Goal: Task Accomplishment & Management: Manage account settings

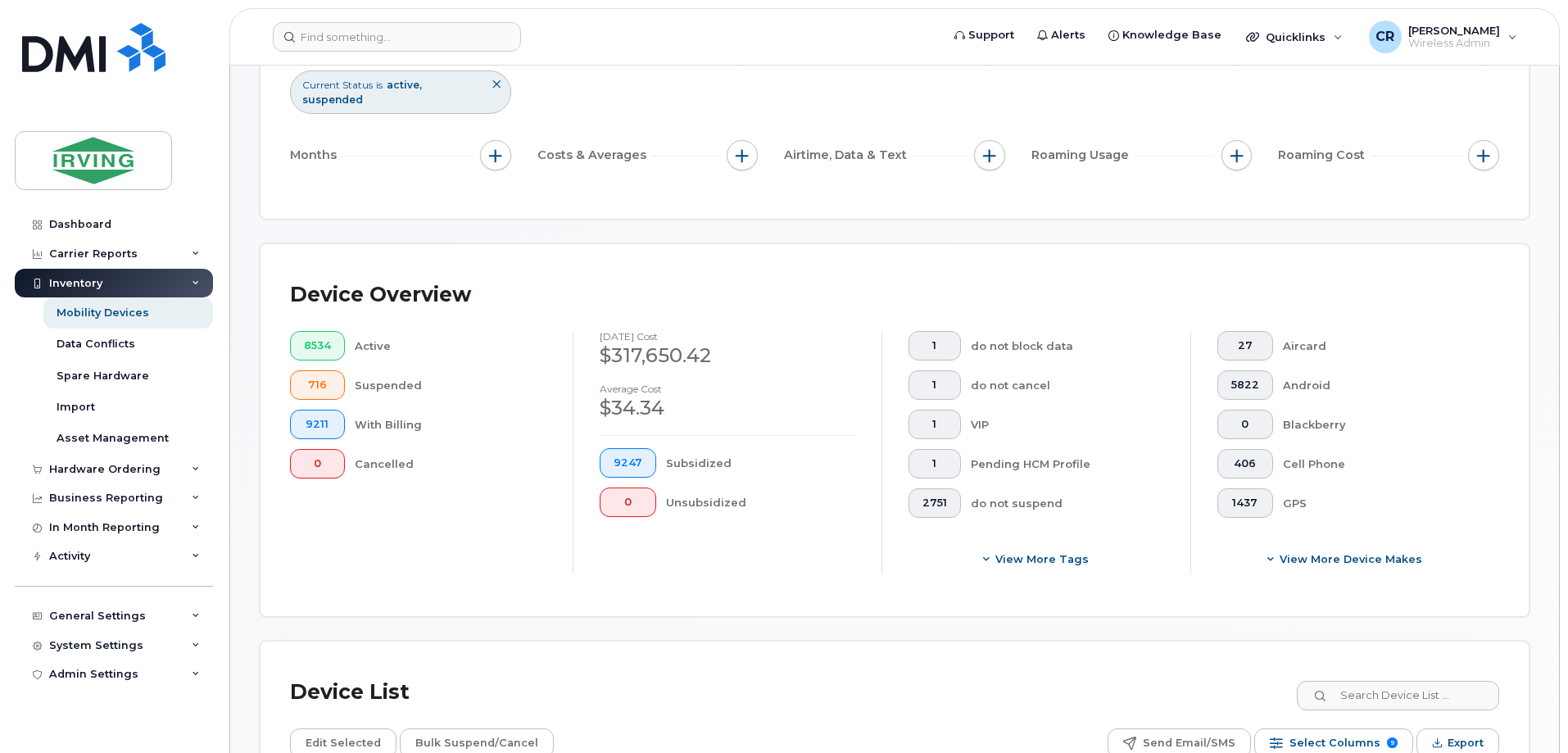
scroll to position [328, 0]
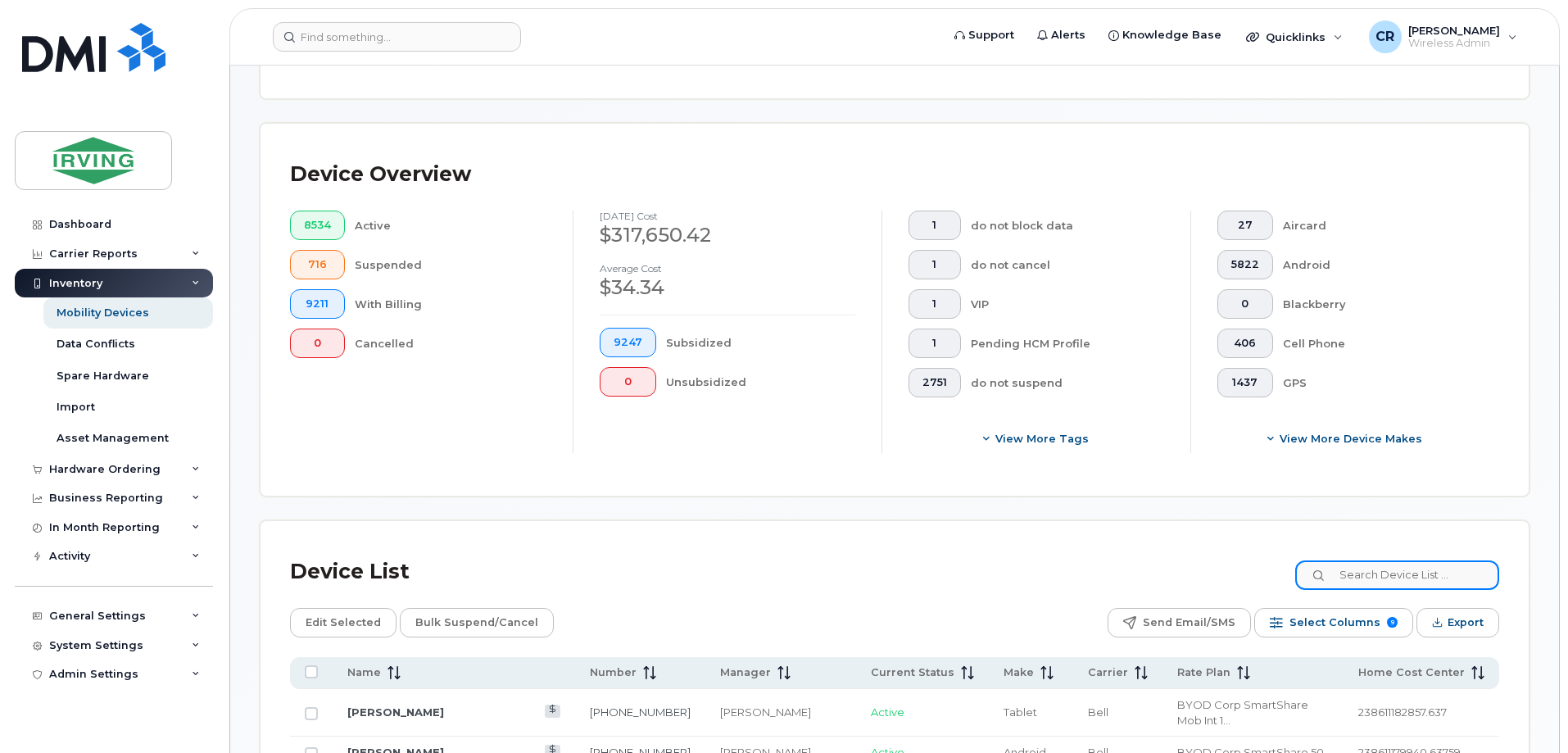
click at [1366, 560] on input at bounding box center [1398, 575] width 204 height 30
type input "5063435144"
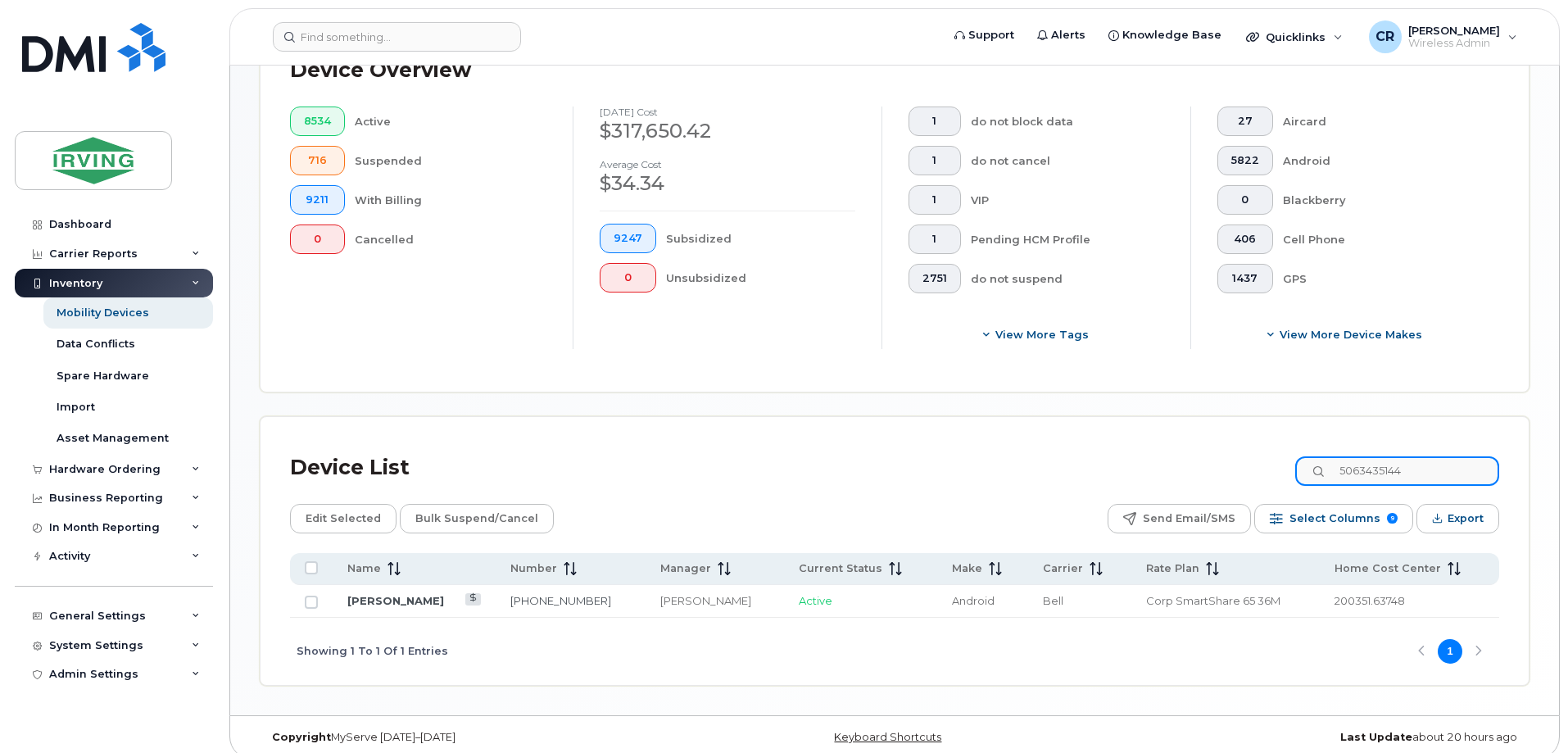
scroll to position [433, 0]
click at [374, 593] on link "Molly Vail" at bounding box center [396, 600] width 97 height 13
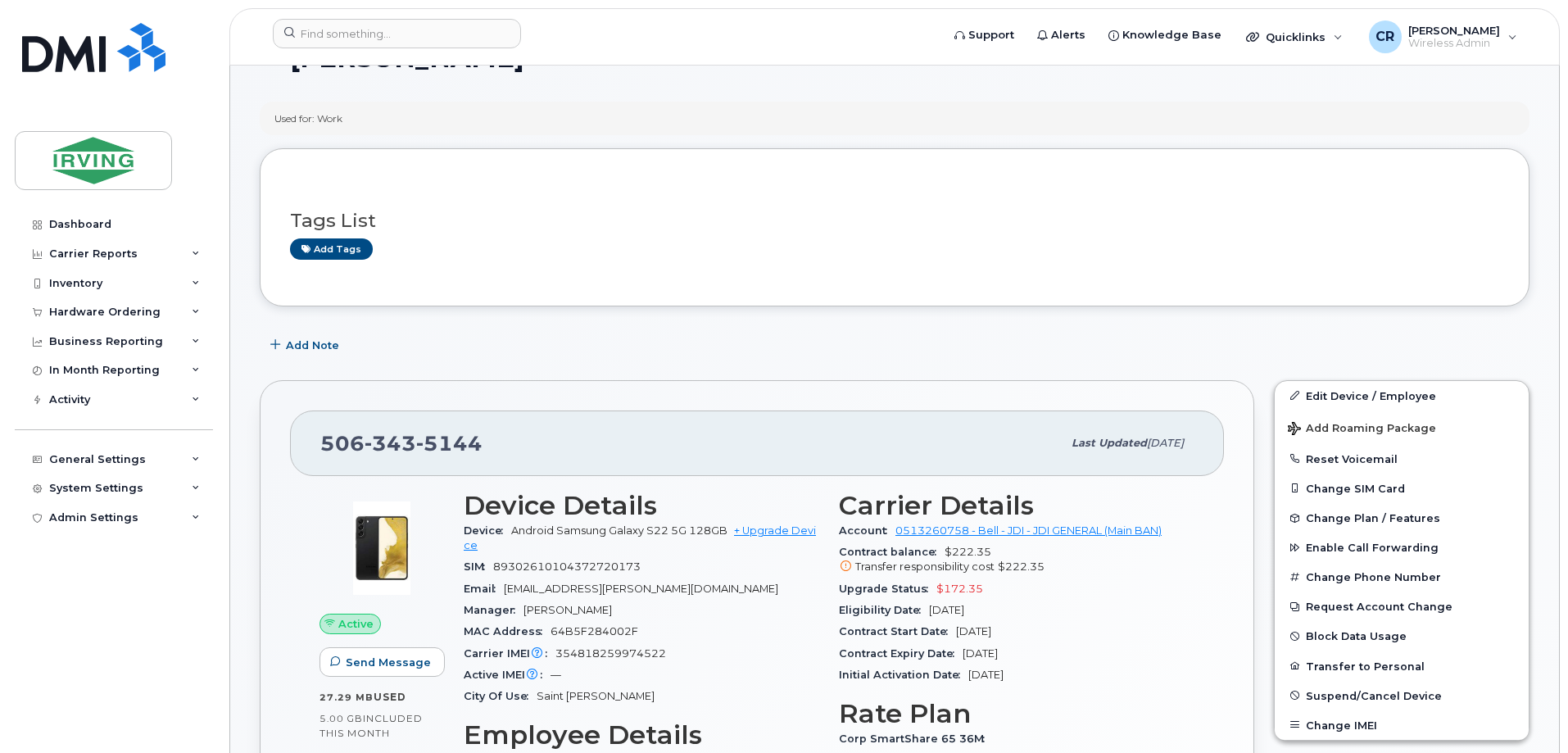
scroll to position [82, 0]
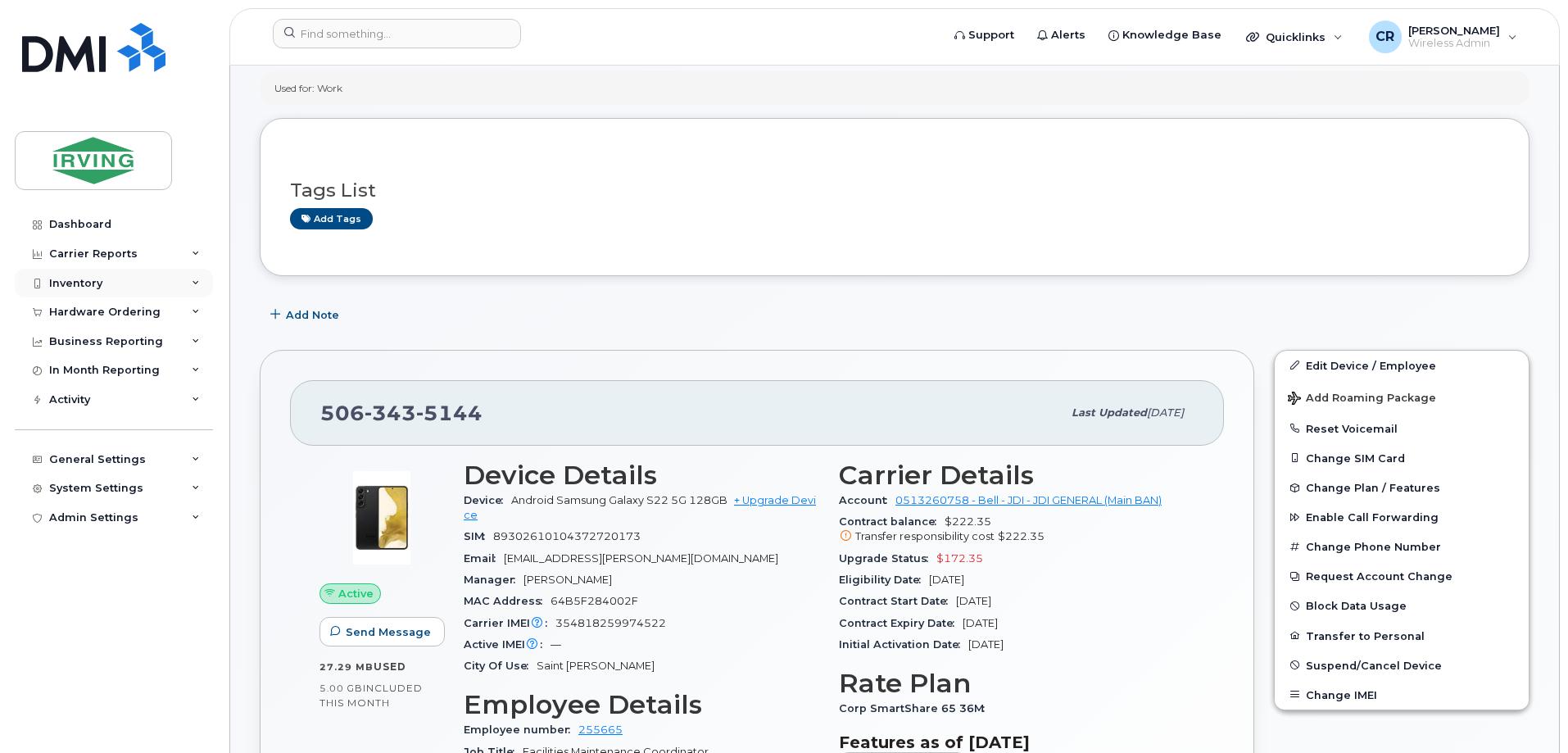
click at [72, 283] on div "Inventory" at bounding box center [76, 284] width 53 height 13
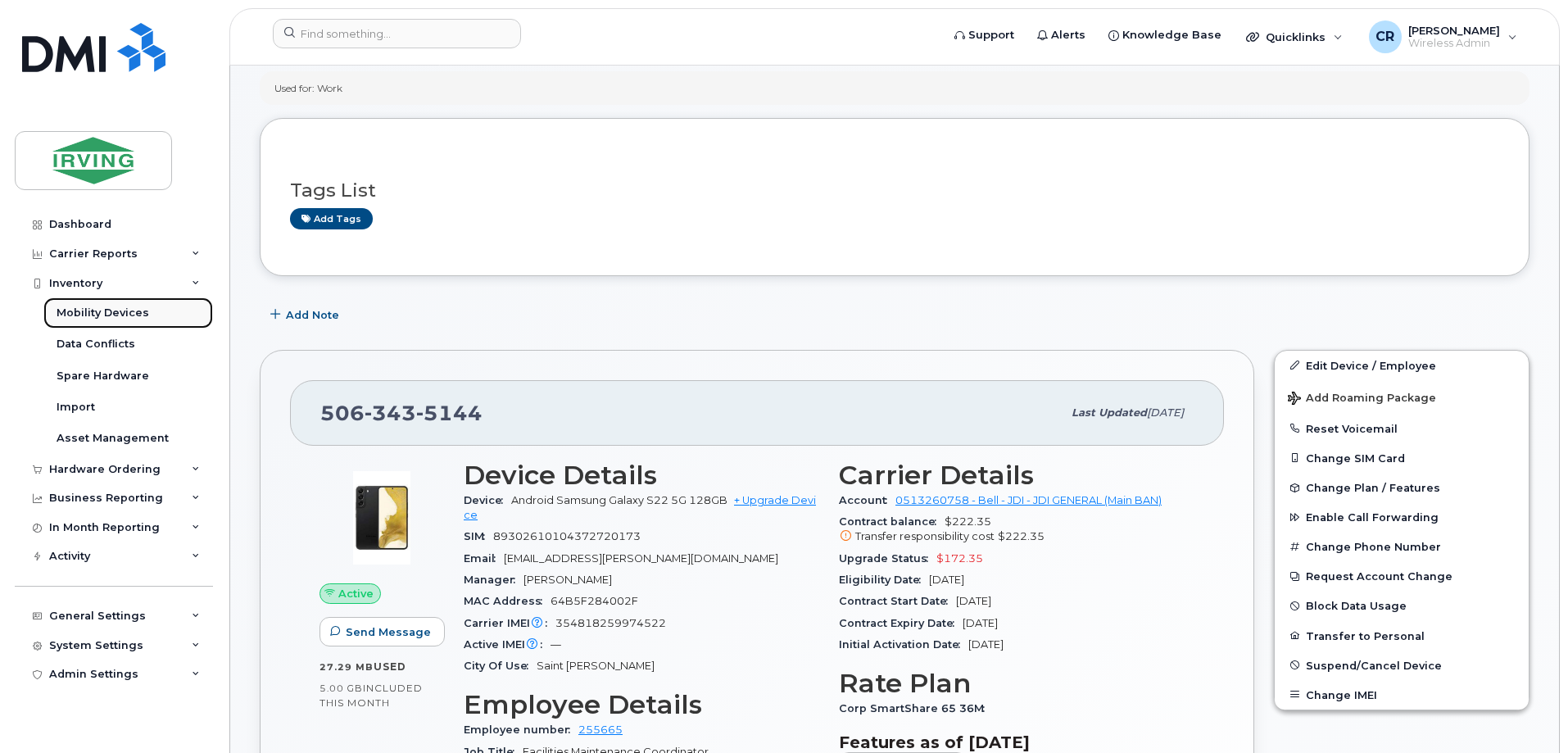
click at [84, 309] on div "Mobility Devices" at bounding box center [103, 313] width 93 height 15
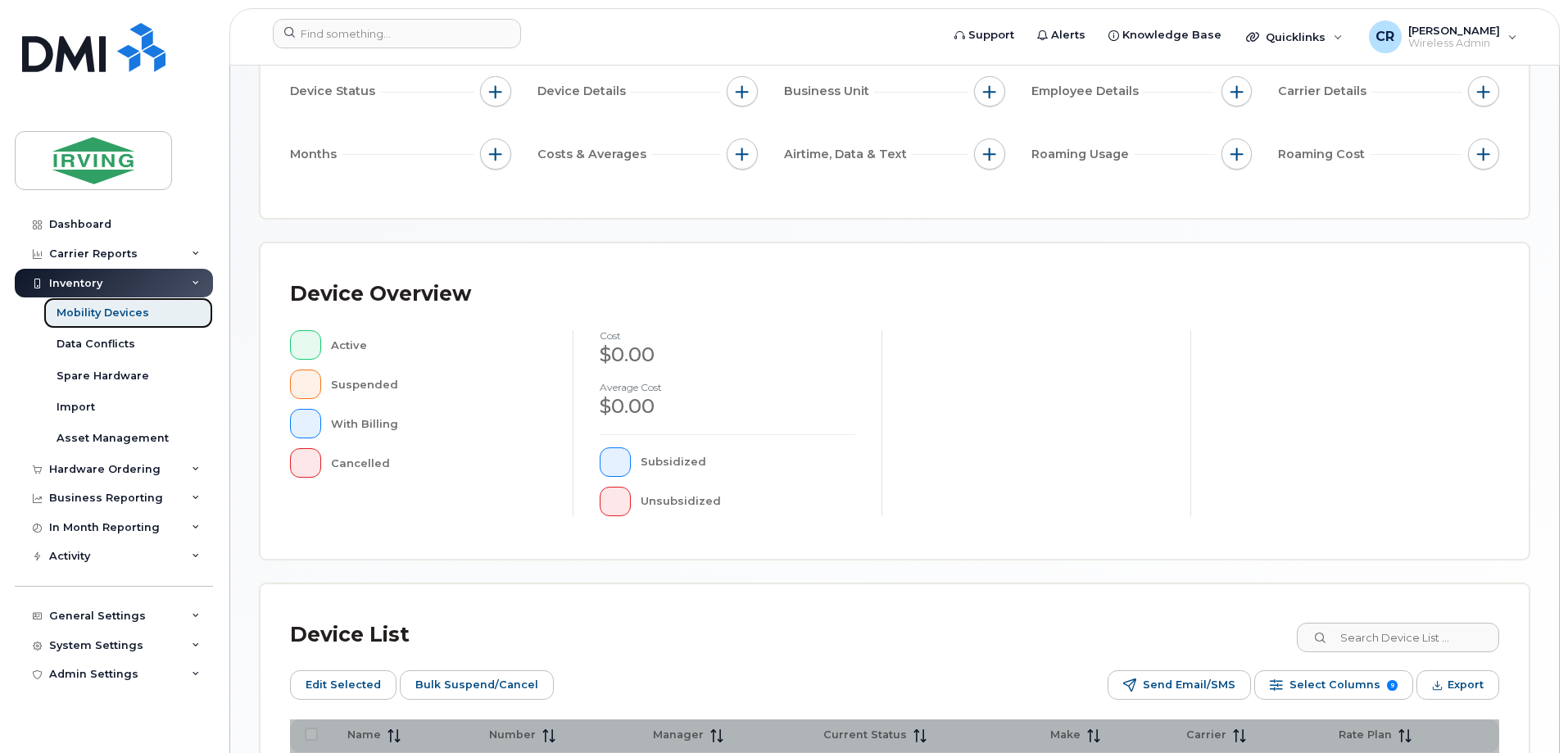
scroll to position [403, 0]
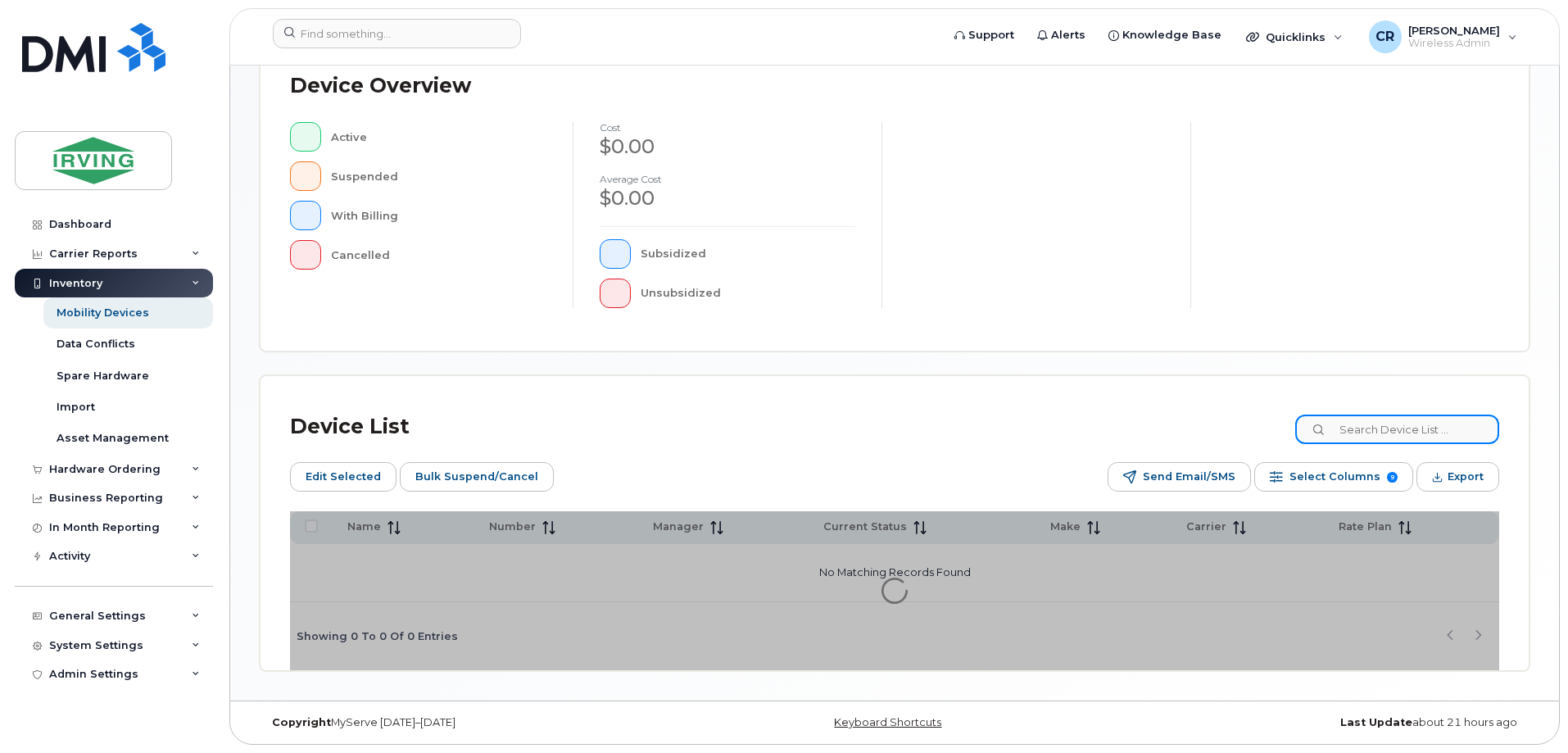
click at [1374, 428] on input at bounding box center [1398, 430] width 204 height 30
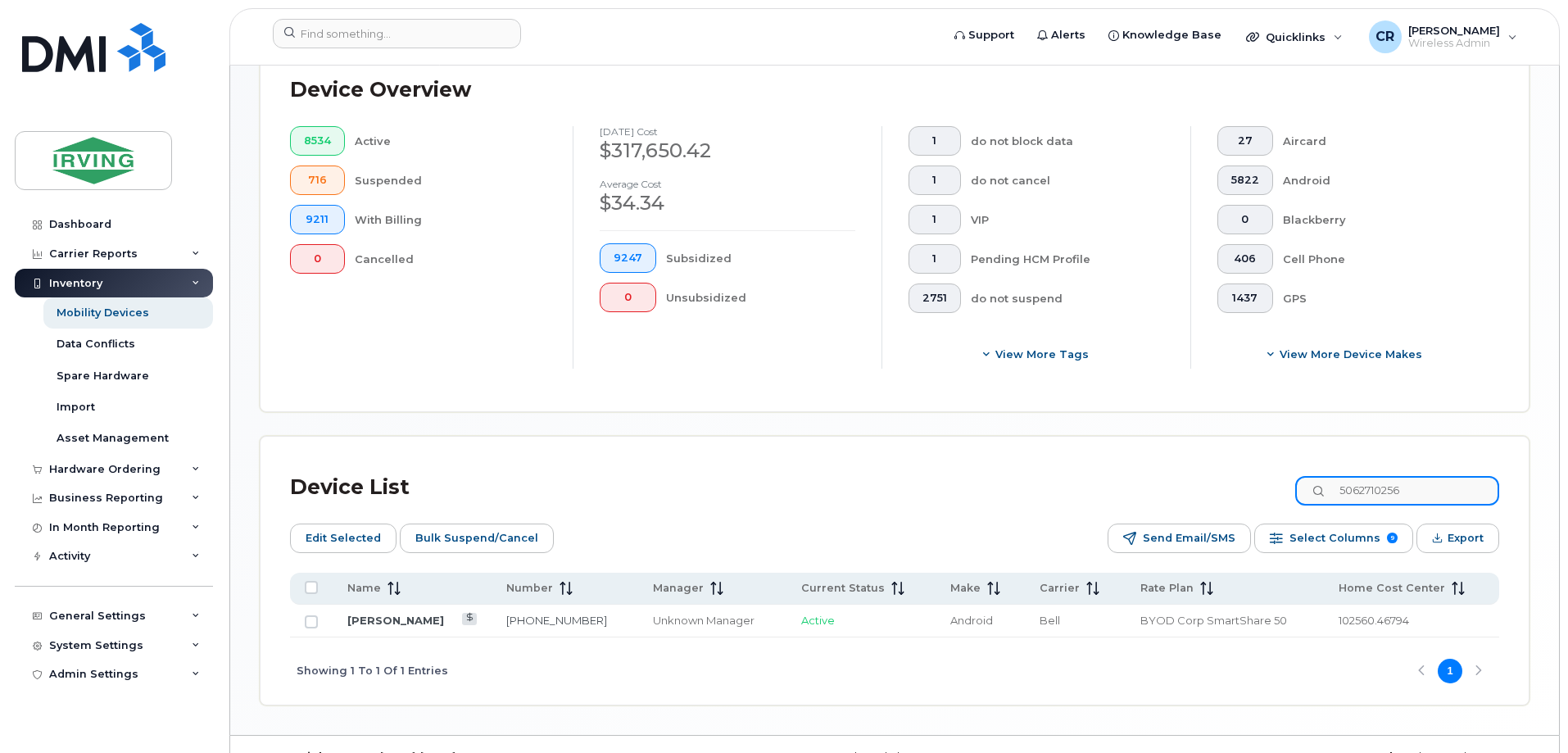
scroll to position [462, 0]
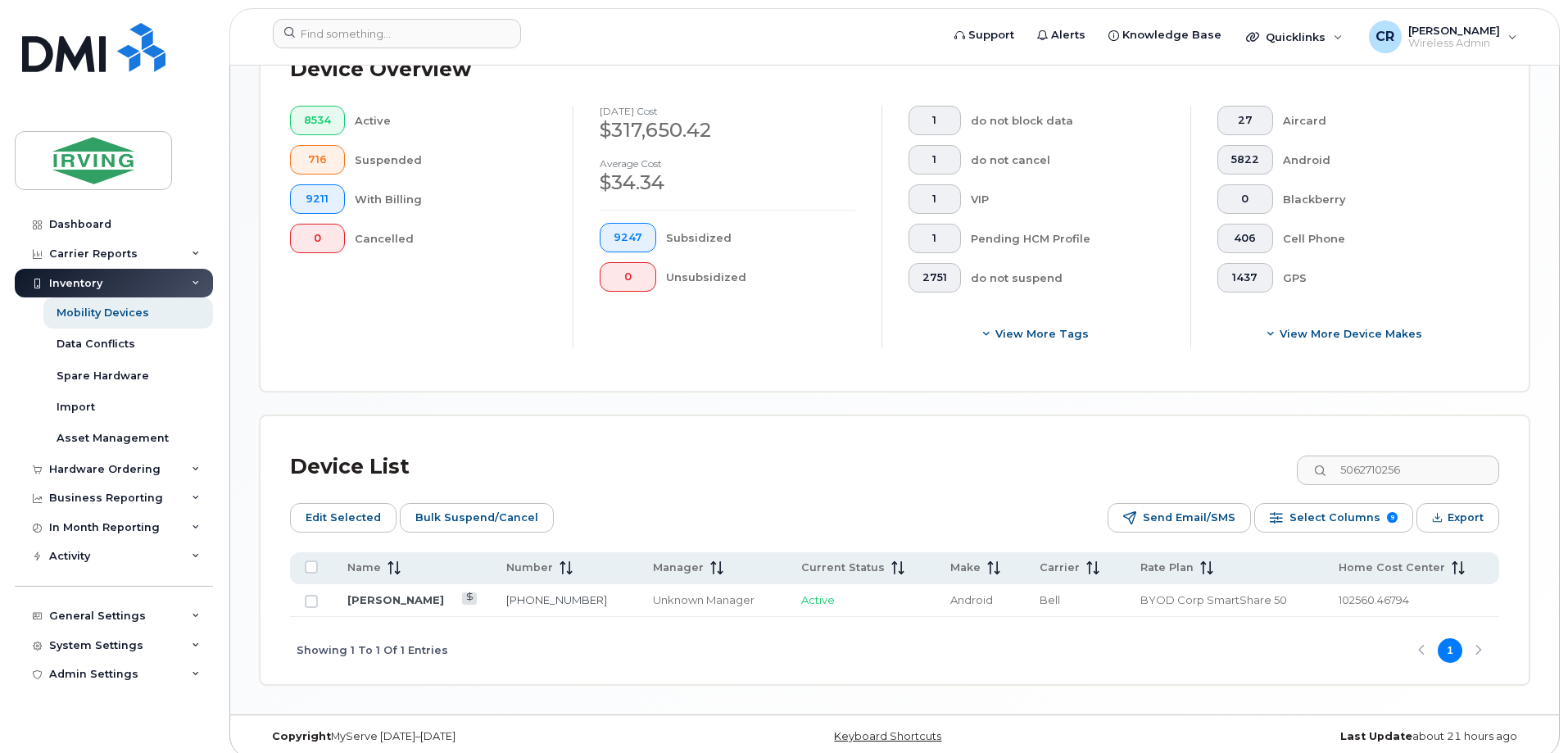
click at [1537, 189] on div "Mobility Devices Devices Save Report Import from CSV Export to CSV Add Device F…" at bounding box center [894, 159] width 1329 height 1111
click at [1459, 184] on div "Blackberry" at bounding box center [1379, 199] width 191 height 30
click at [970, 421] on div "Device List 5062710256 Edit Selected Bulk Suspend/Cancel Send Email/SMS Select …" at bounding box center [895, 551] width 1269 height 268
drag, startPoint x: 1466, startPoint y: 459, endPoint x: 1158, endPoint y: 446, distance: 308.3
click at [1158, 446] on div "Device List 5062710256" at bounding box center [895, 467] width 1209 height 43
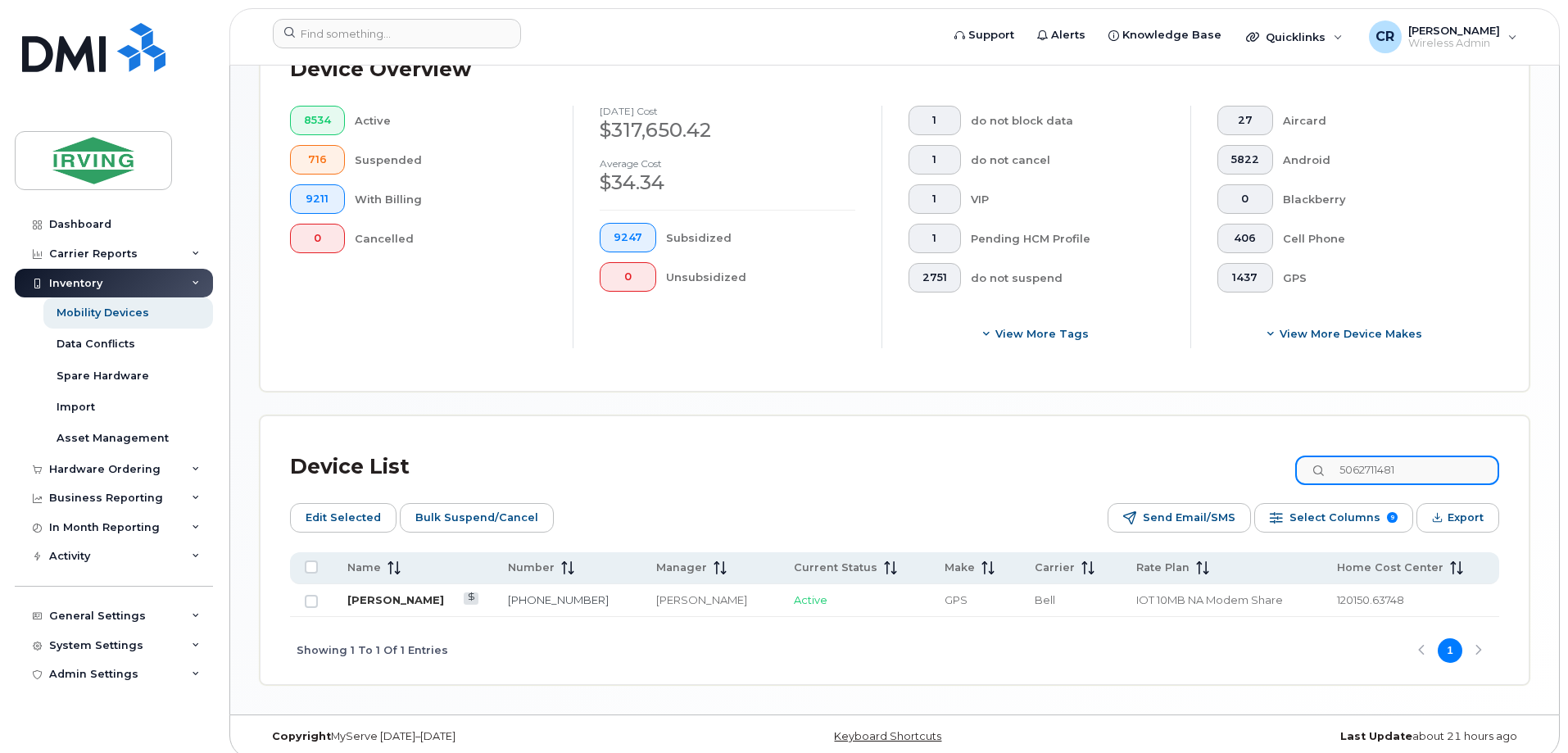
type input "5062711481"
click at [412, 593] on link "David Thompson" at bounding box center [396, 600] width 97 height 13
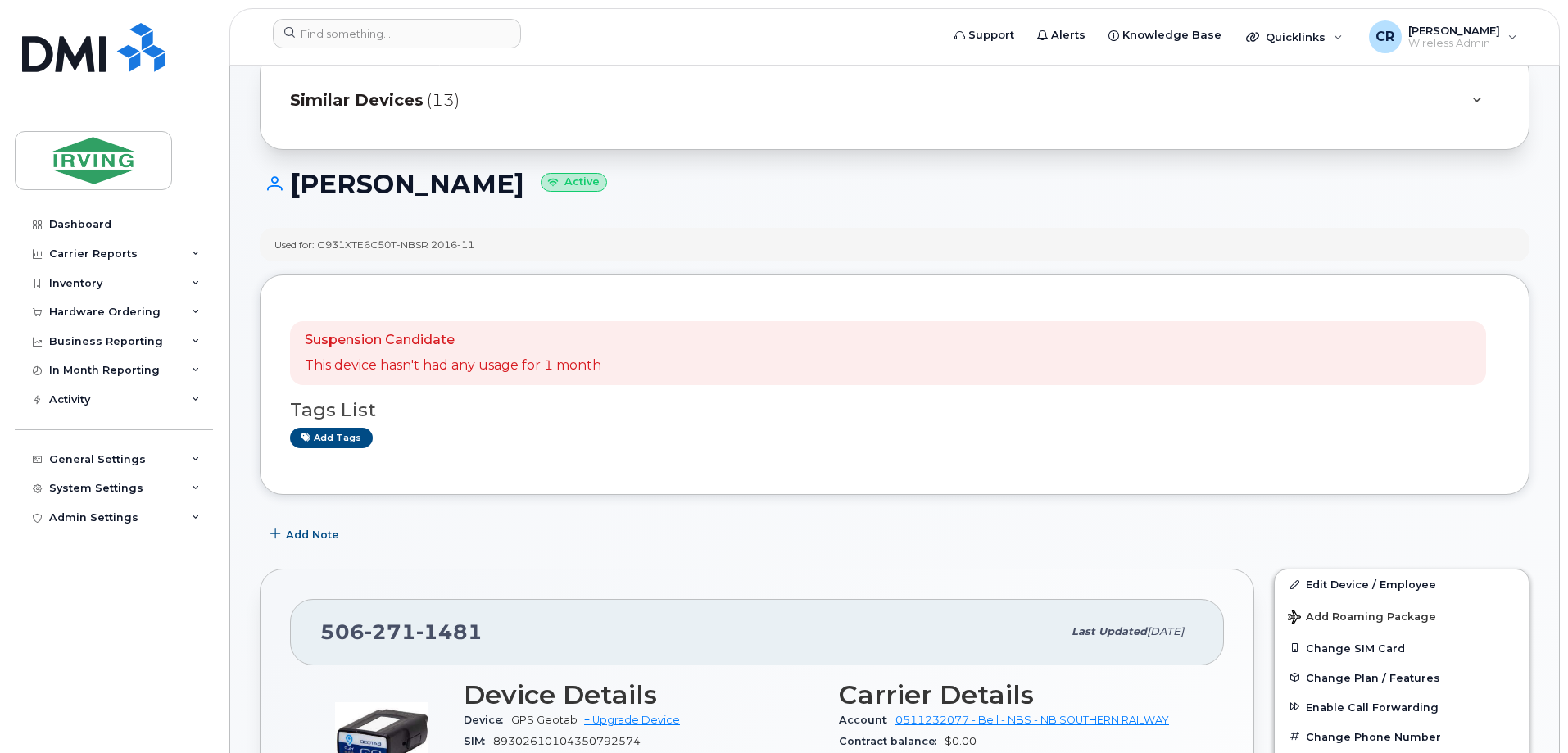
scroll to position [164, 0]
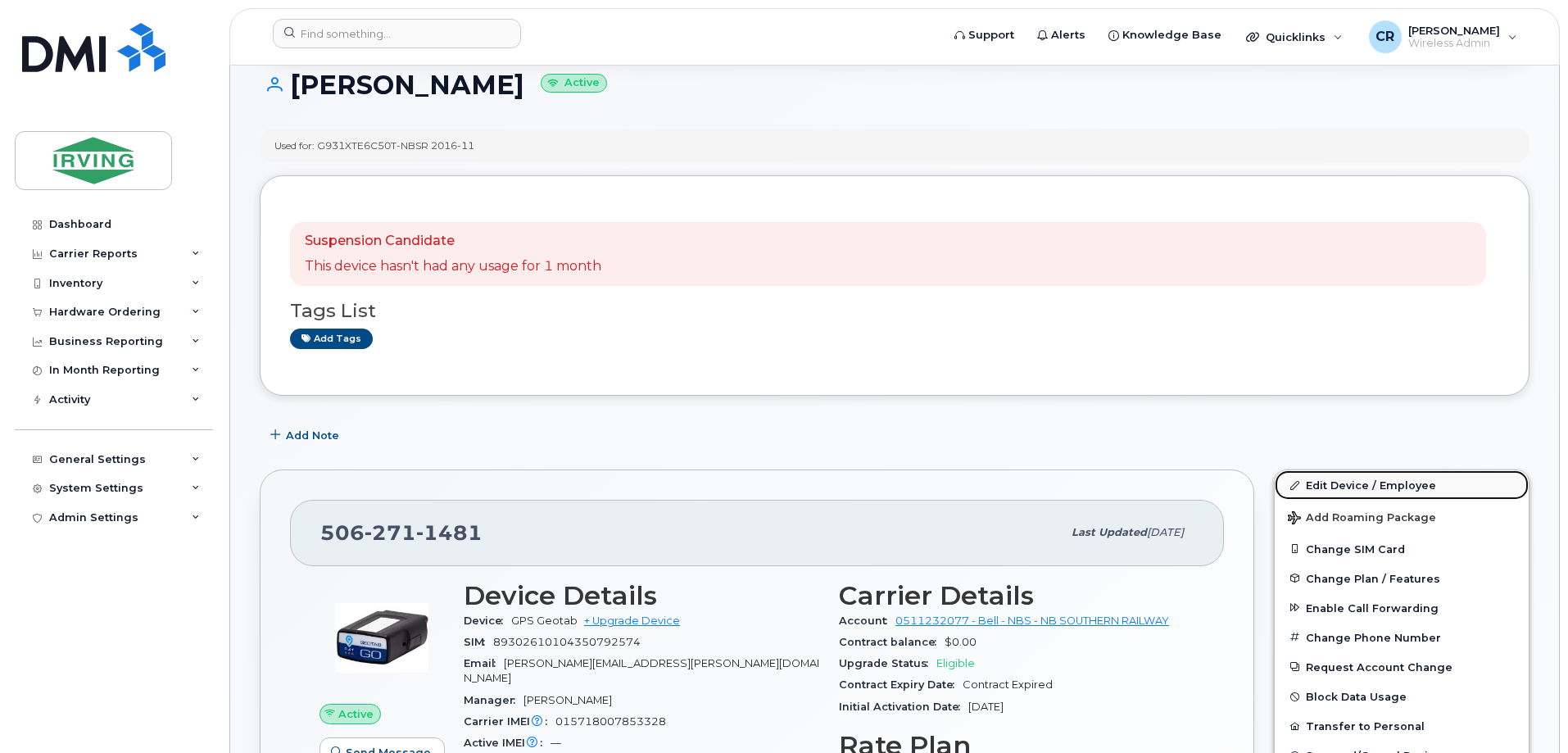
click at [1345, 488] on link "Edit Device / Employee" at bounding box center [1402, 486] width 254 height 30
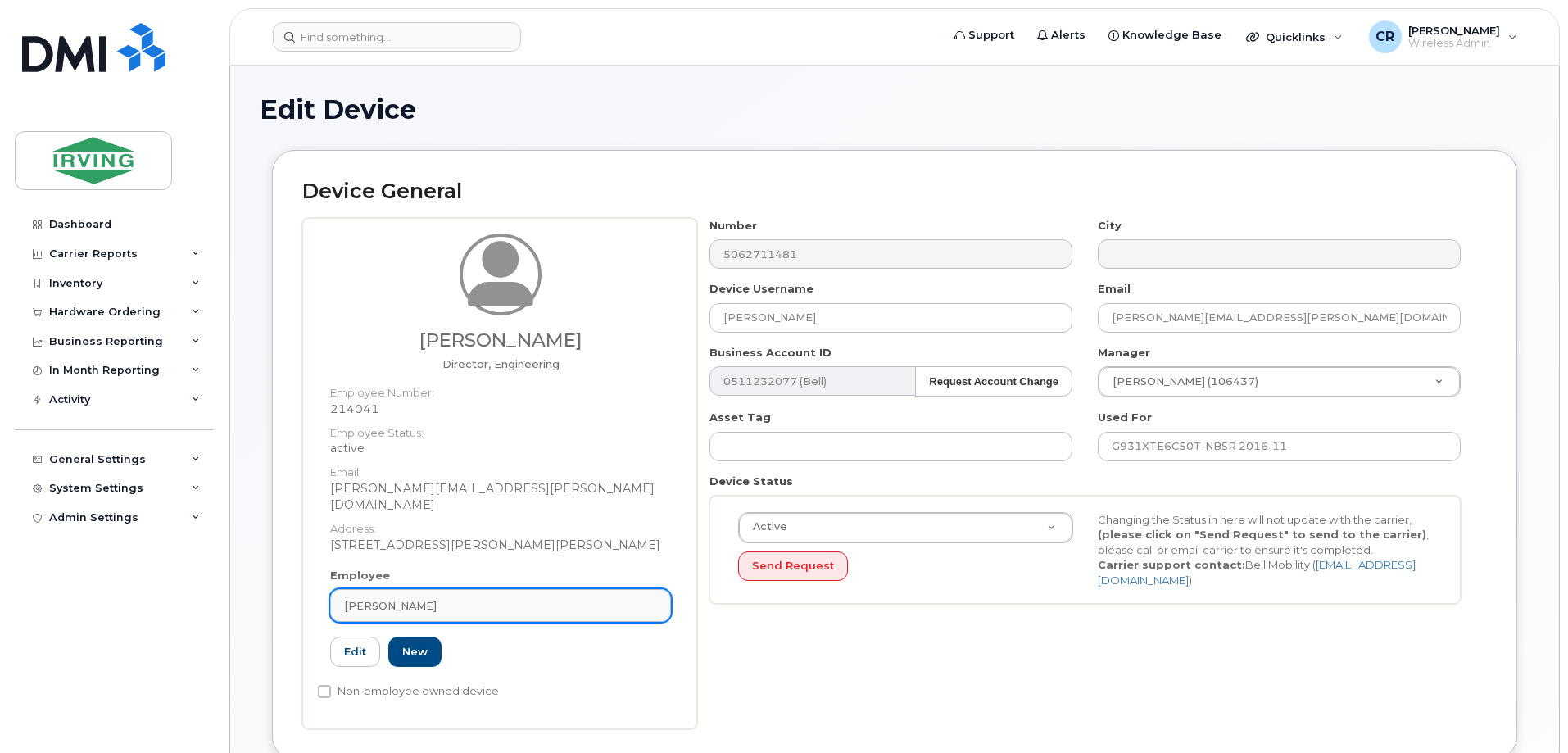
click at [418, 598] on span "David Thompson" at bounding box center [390, 606] width 93 height 16
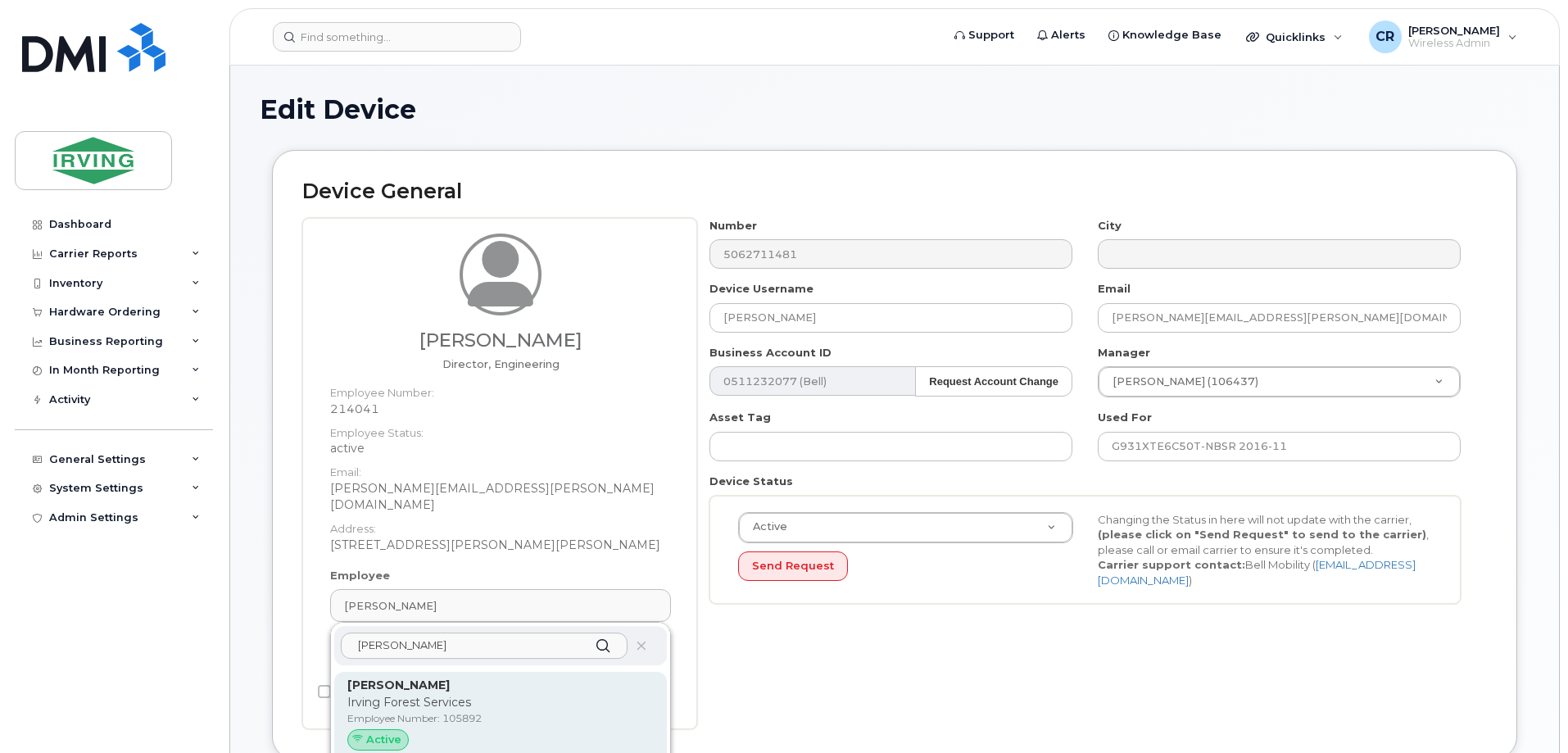
type input "stacey wi"
click at [418, 695] on p "Irving Forest Services" at bounding box center [500, 703] width 306 height 17
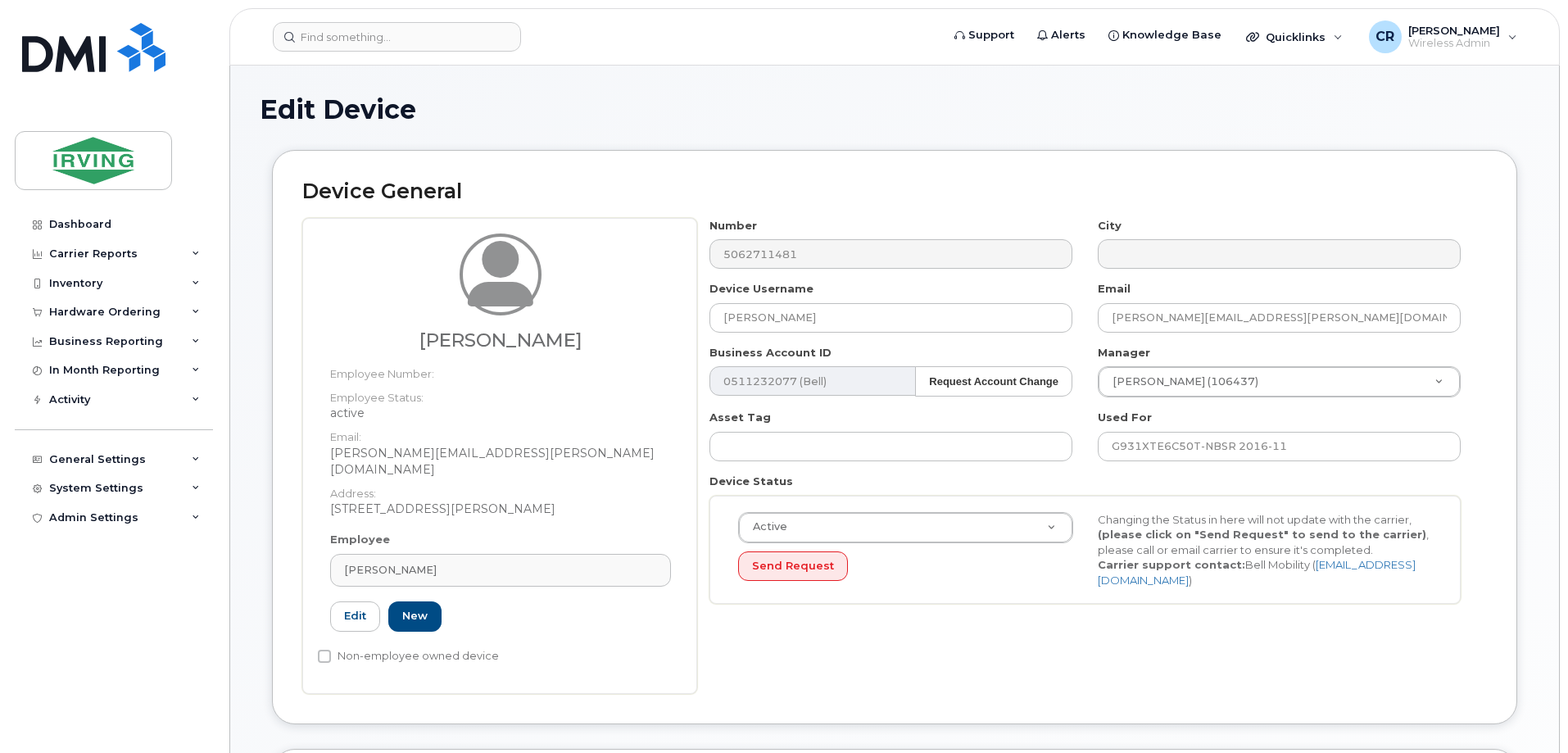
type input "105892"
type input "[PERSON_NAME]"
type input "[PERSON_NAME][EMAIL_ADDRESS][PERSON_NAME][DOMAIN_NAME]"
drag, startPoint x: 1301, startPoint y: 448, endPoint x: 1198, endPoint y: 448, distance: 103.0
click at [1198, 448] on input "G931XTE6C50T-NBSR 2016-11" at bounding box center [1278, 447] width 363 height 30
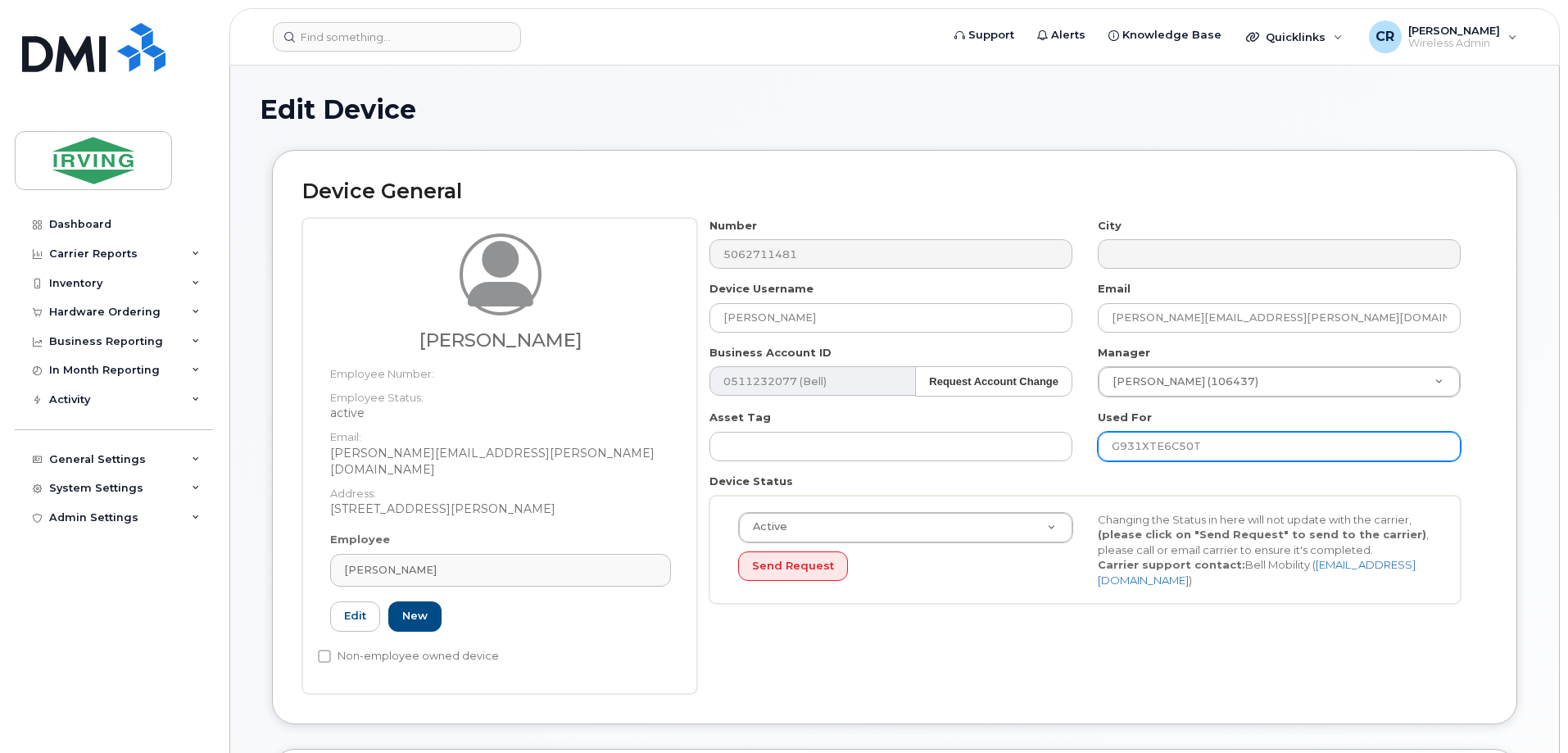
type input "G931XTE6C50T"
click at [1507, 477] on div "Device General Stacey Willett Employee Number: Employee Status: active Email: w…" at bounding box center [895, 436] width 1246 height 574
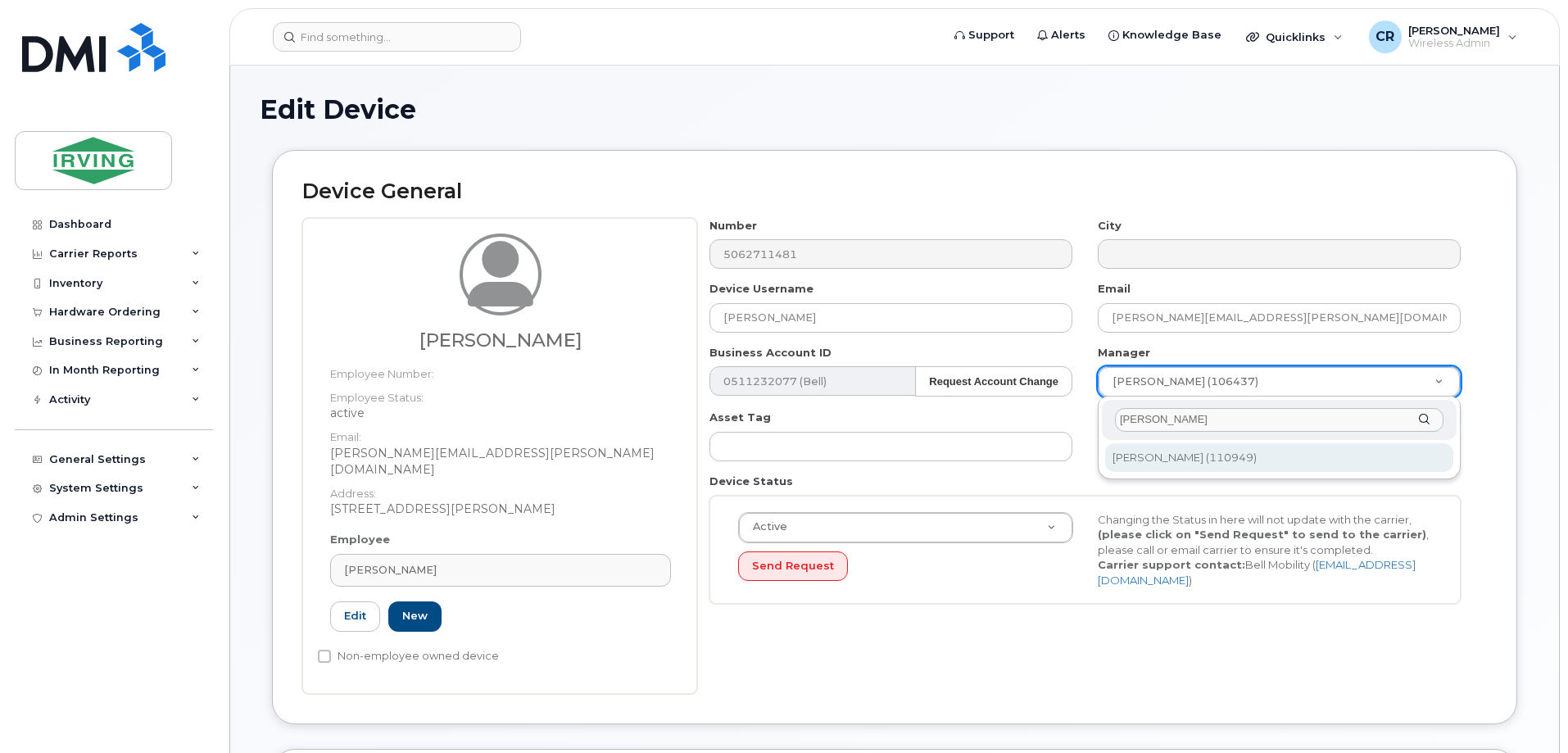
type input "kevin cu"
type input "1451196"
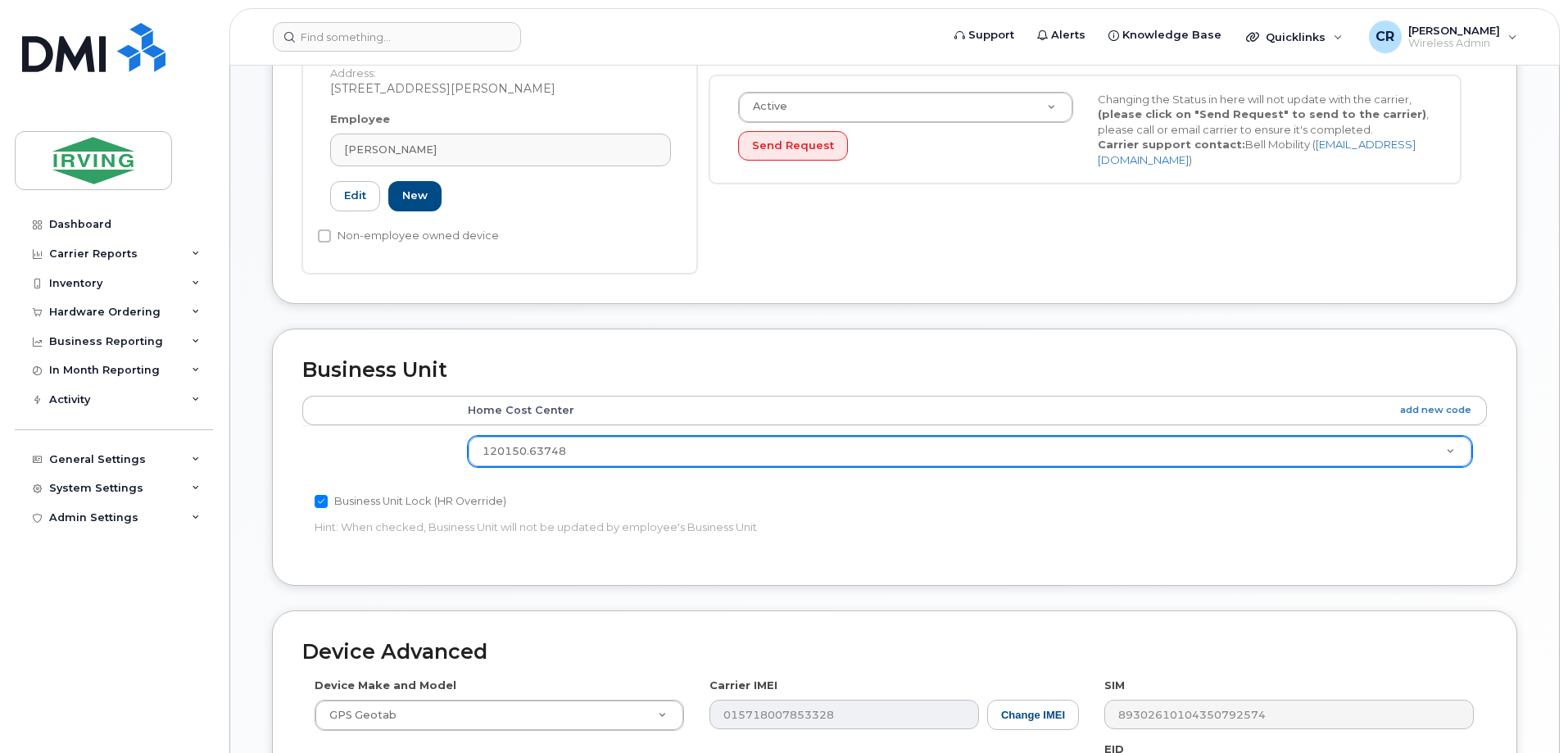
scroll to position [492, 0]
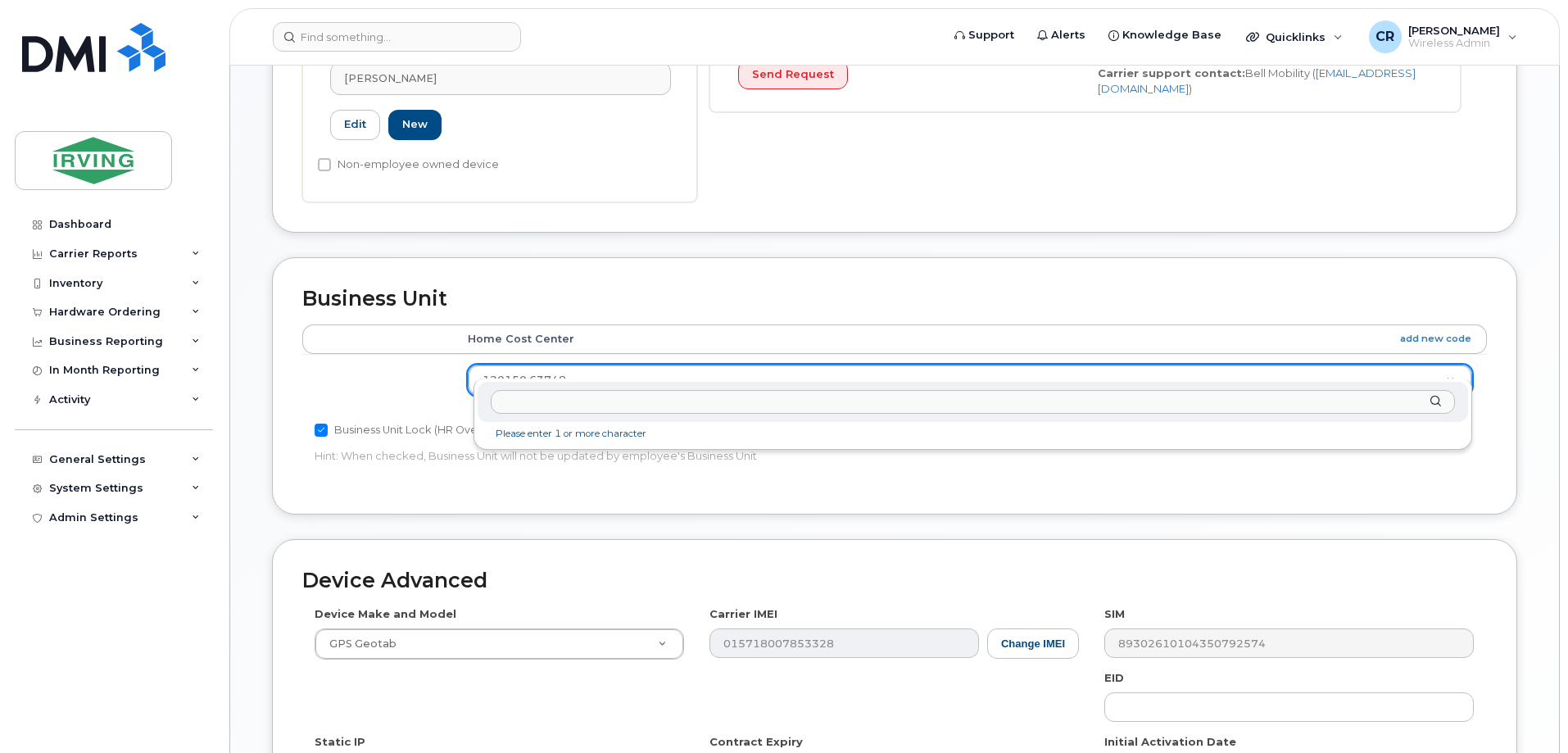
drag, startPoint x: 630, startPoint y: 363, endPoint x: 440, endPoint y: 362, distance: 190.0
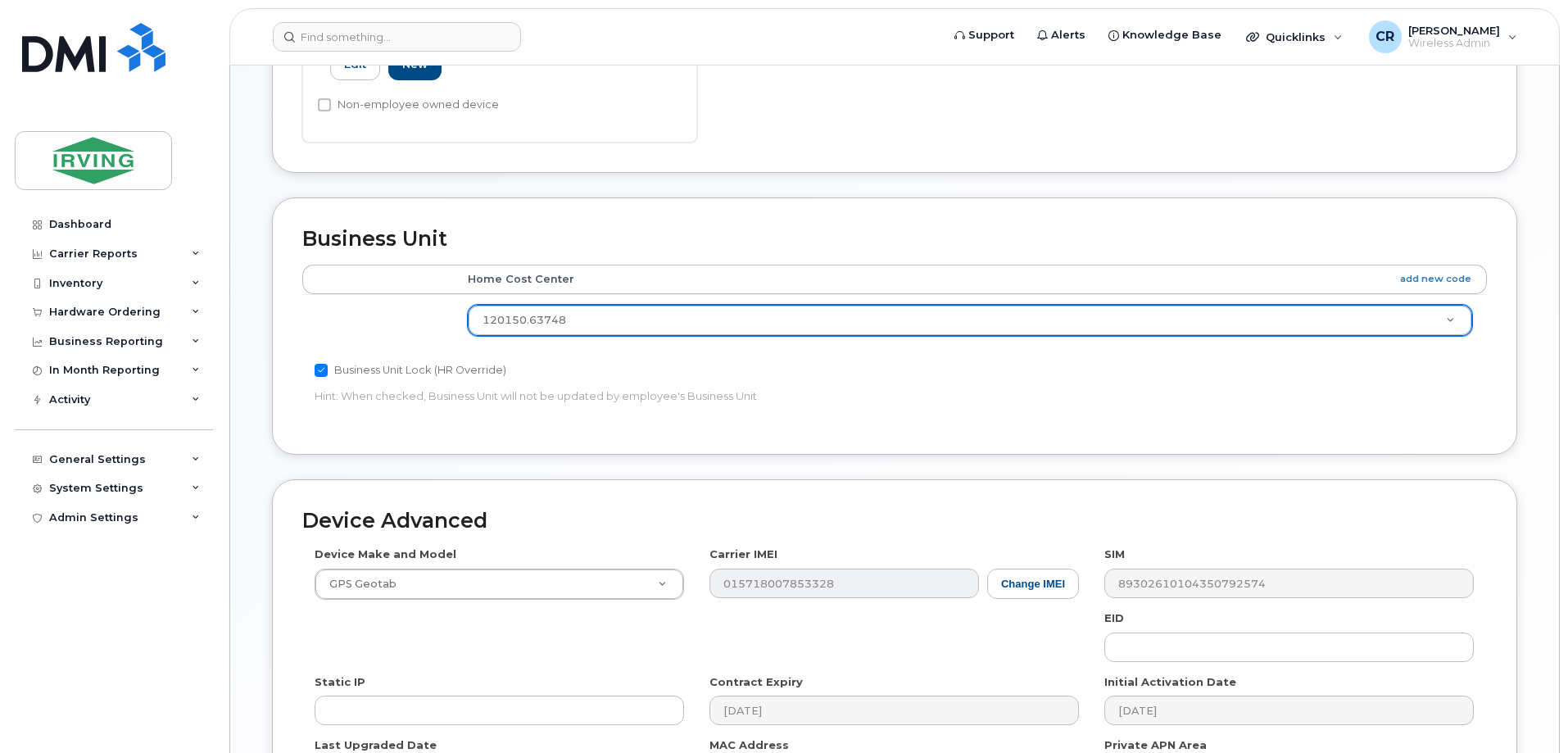
scroll to position [737, 0]
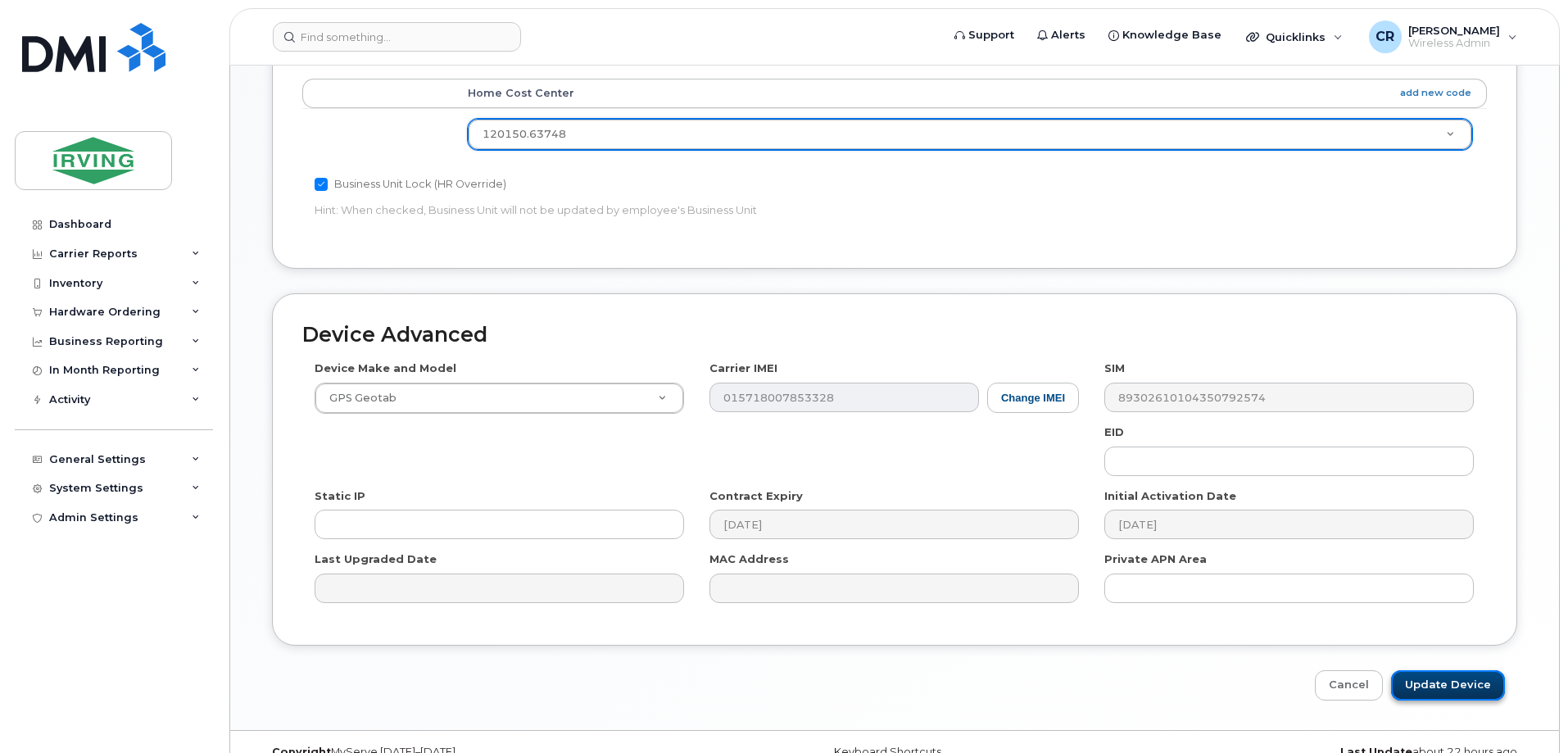
click at [1457, 671] on input "Update Device" at bounding box center [1448, 686] width 114 height 30
type input "Saving..."
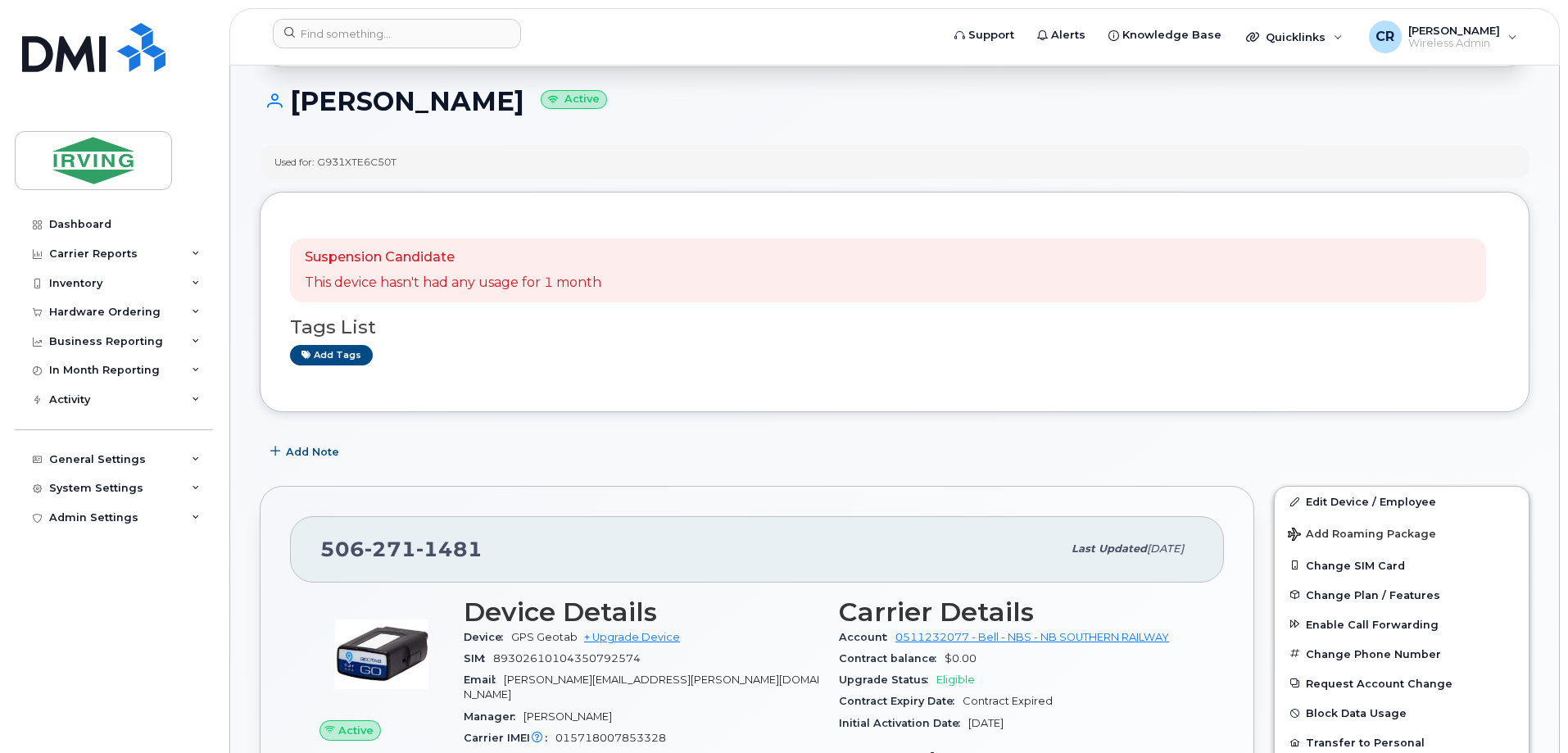
scroll to position [328, 0]
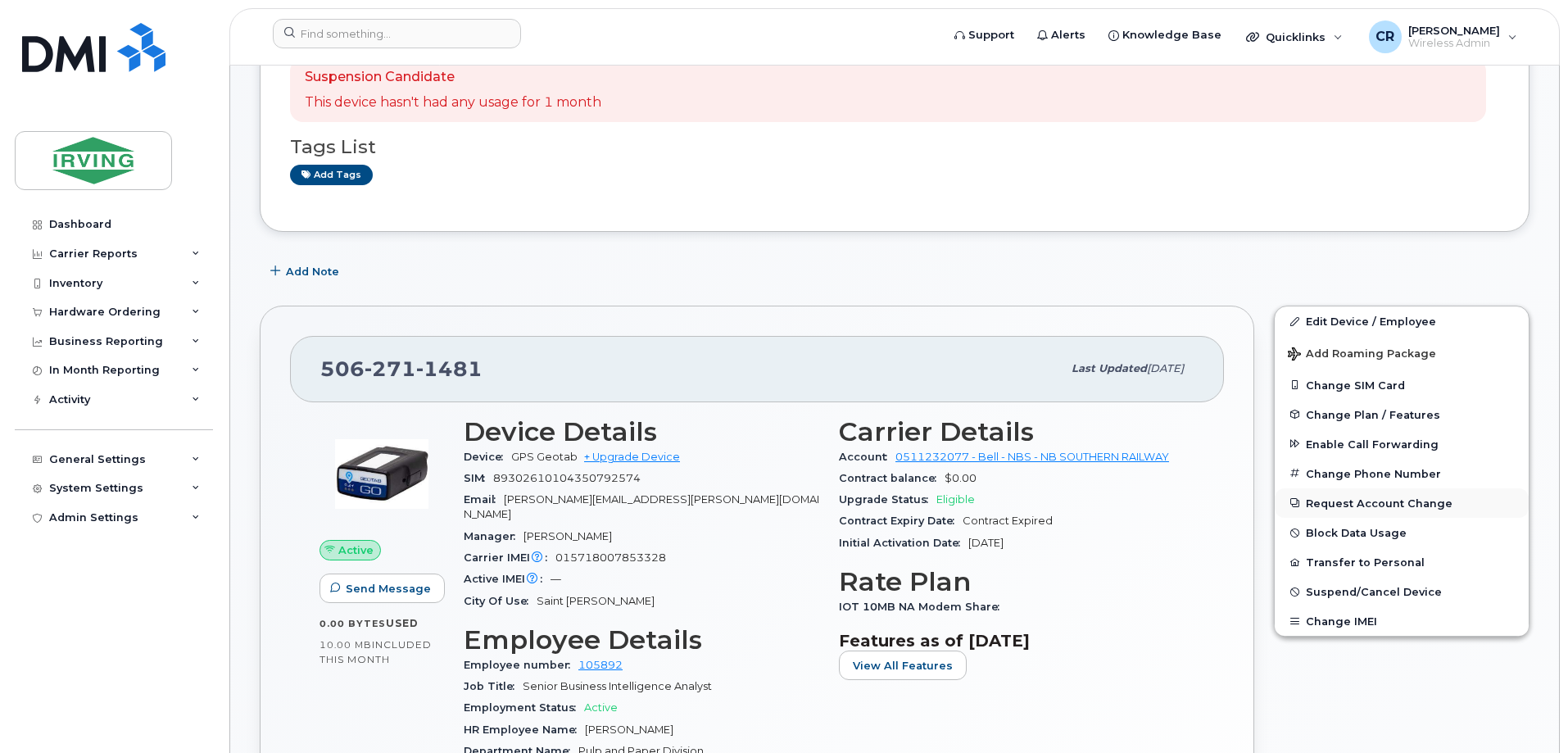
click at [1352, 500] on button "Request Account Change" at bounding box center [1402, 504] width 254 height 30
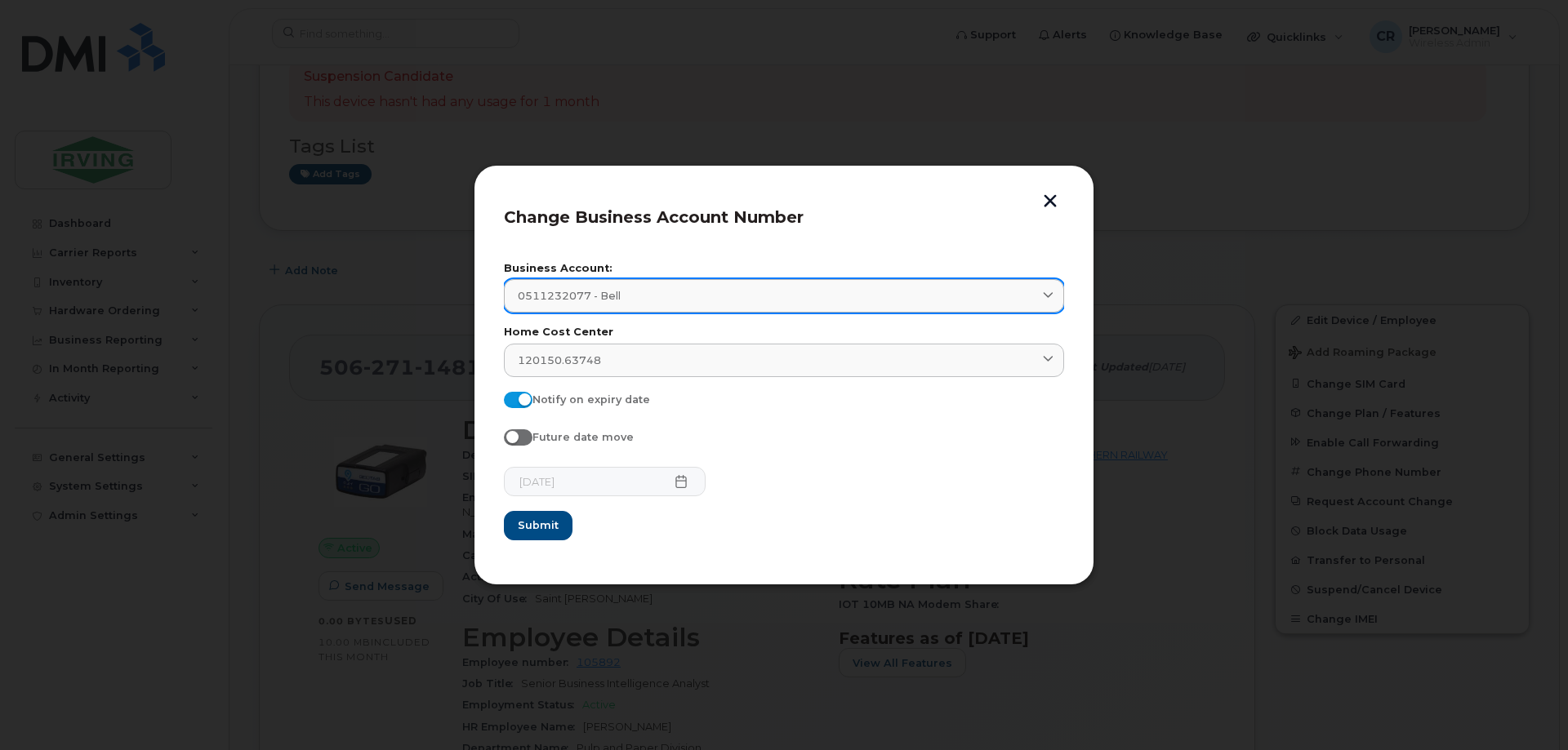
click at [611, 293] on span "0511232077 - Bell" at bounding box center [568, 296] width 103 height 16
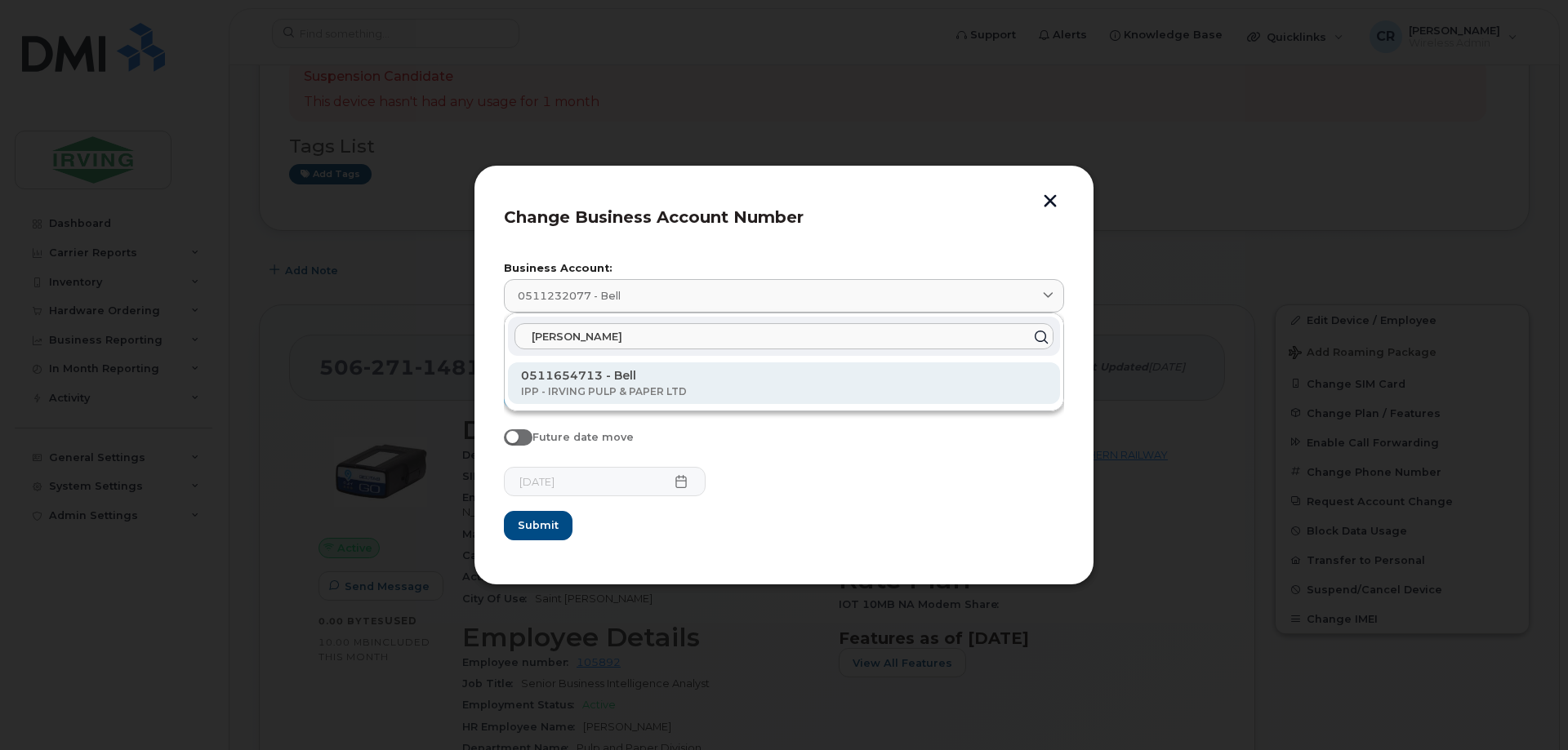
type input "irving pu"
click at [589, 376] on p "0511654713 - Bell" at bounding box center [783, 375] width 526 height 17
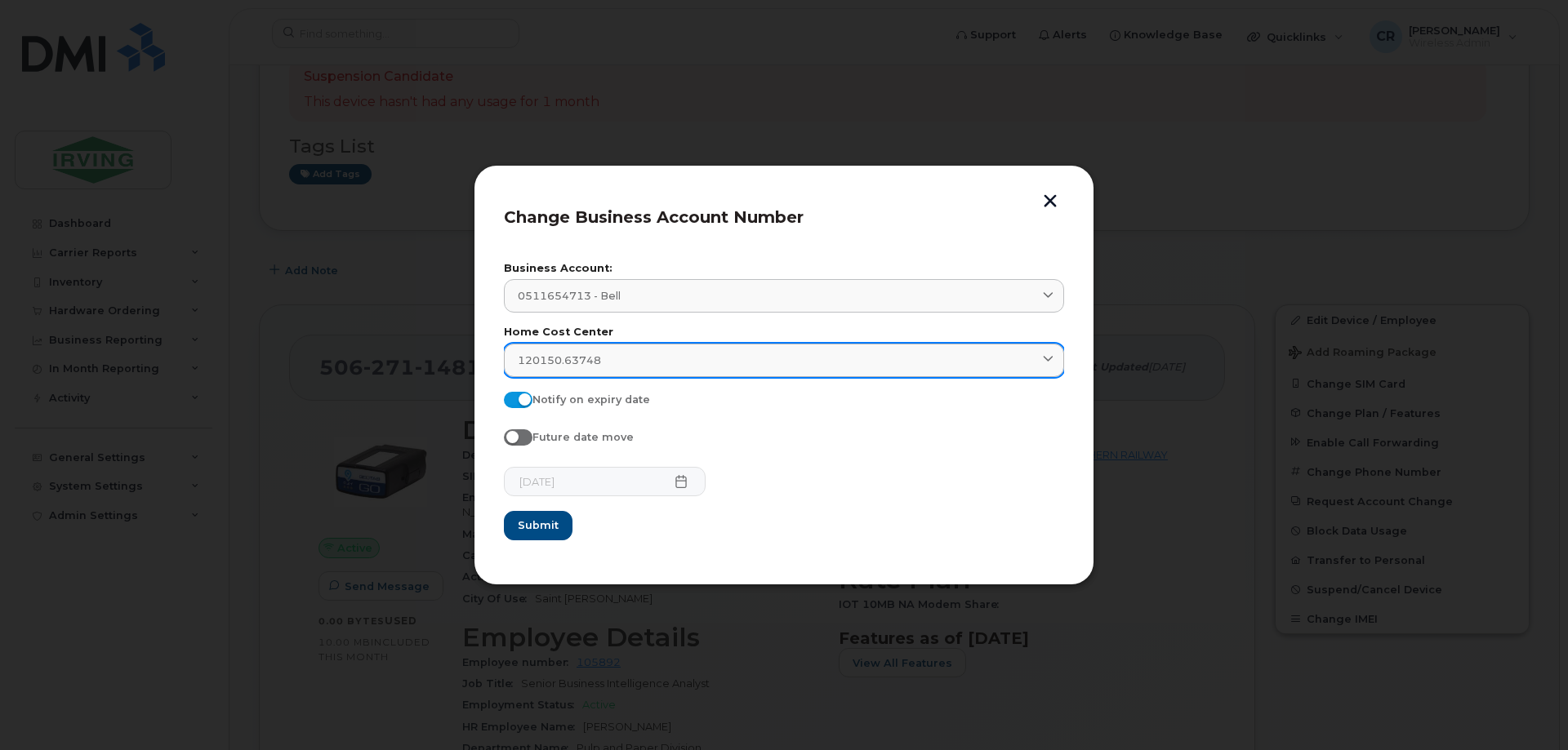
click at [1053, 364] on icon at bounding box center [1048, 360] width 11 height 11
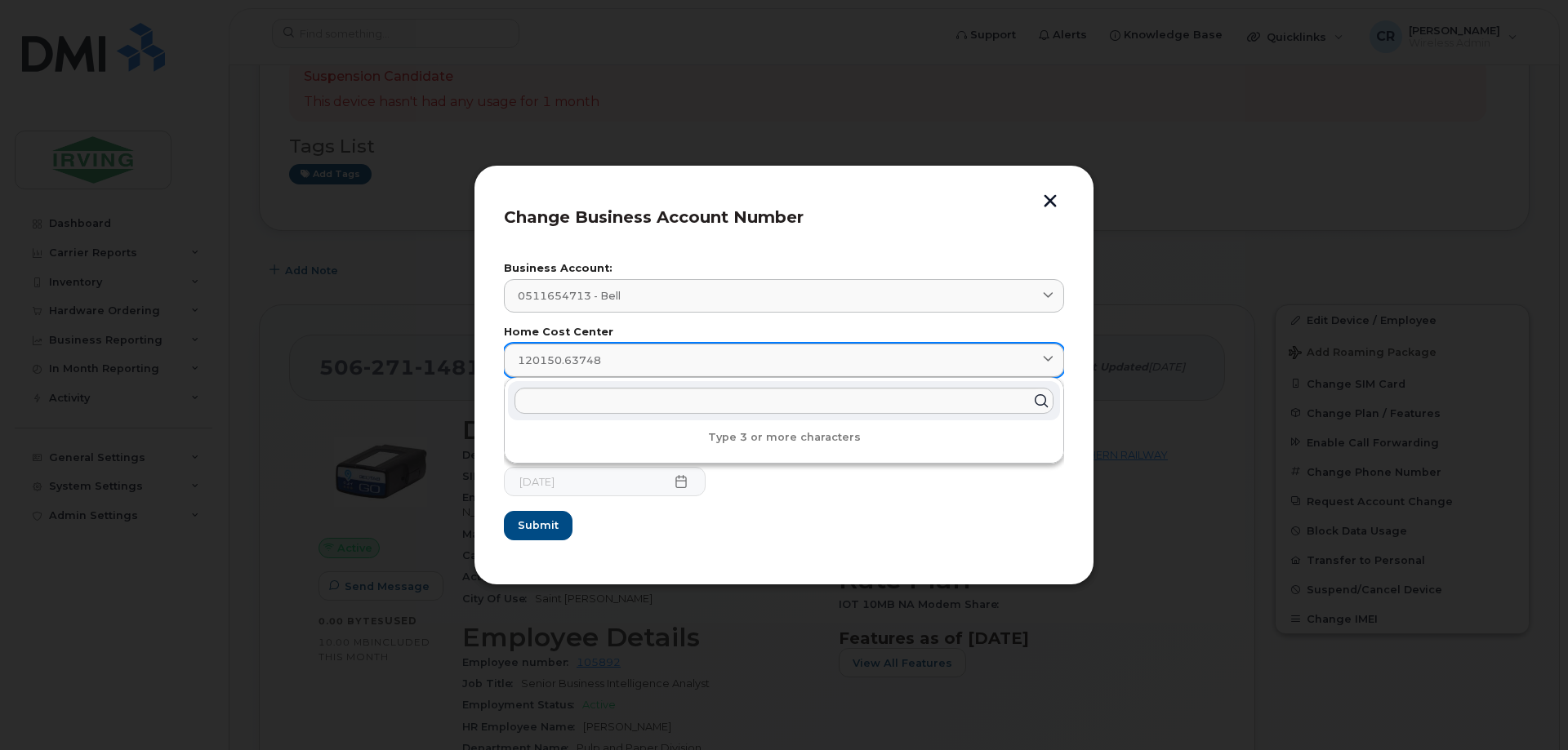
click at [1053, 364] on icon at bounding box center [1048, 360] width 11 height 11
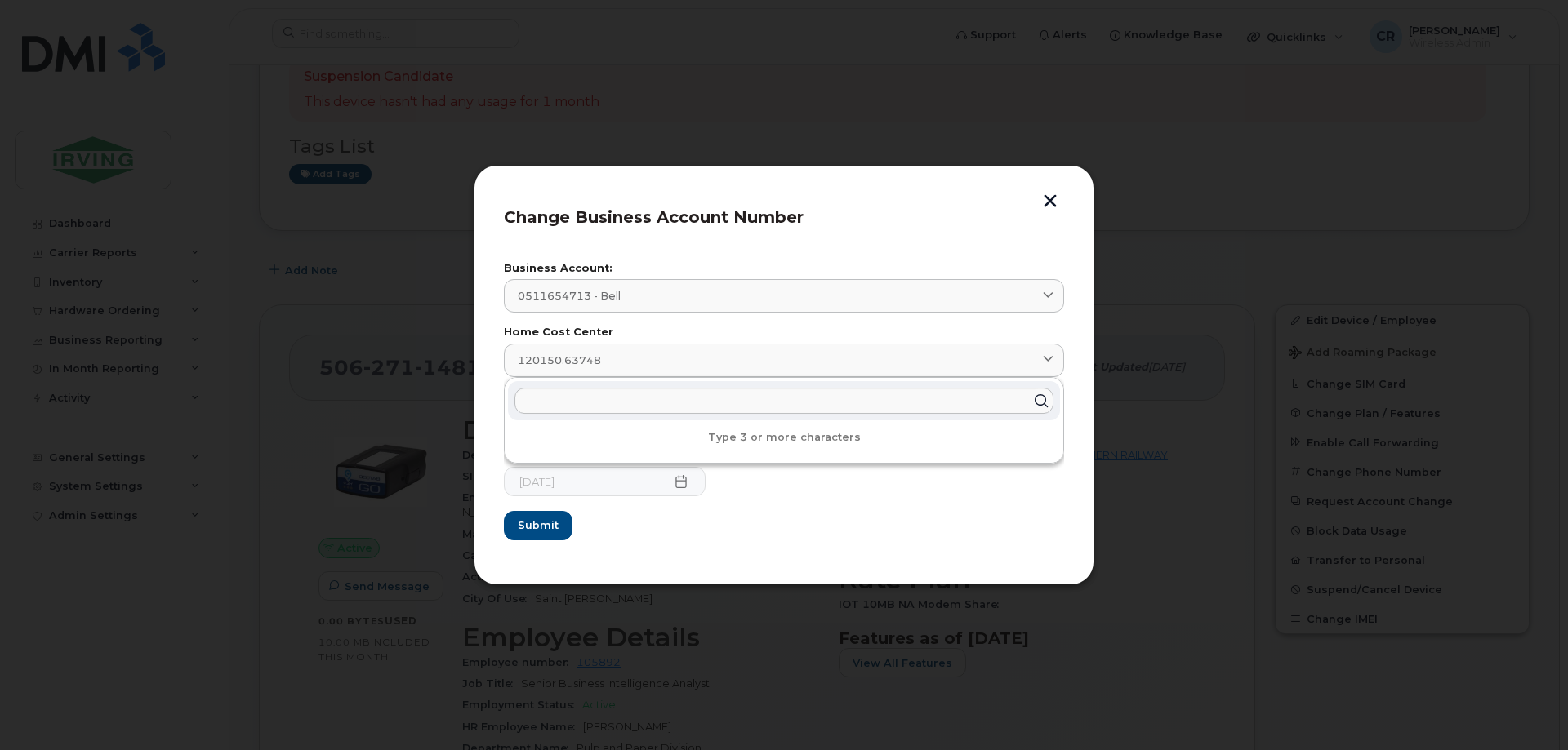
click at [1068, 250] on div "Change Business Account Number Business Account: 0511654713 - Bell irving pu 05…" at bounding box center [784, 375] width 621 height 420
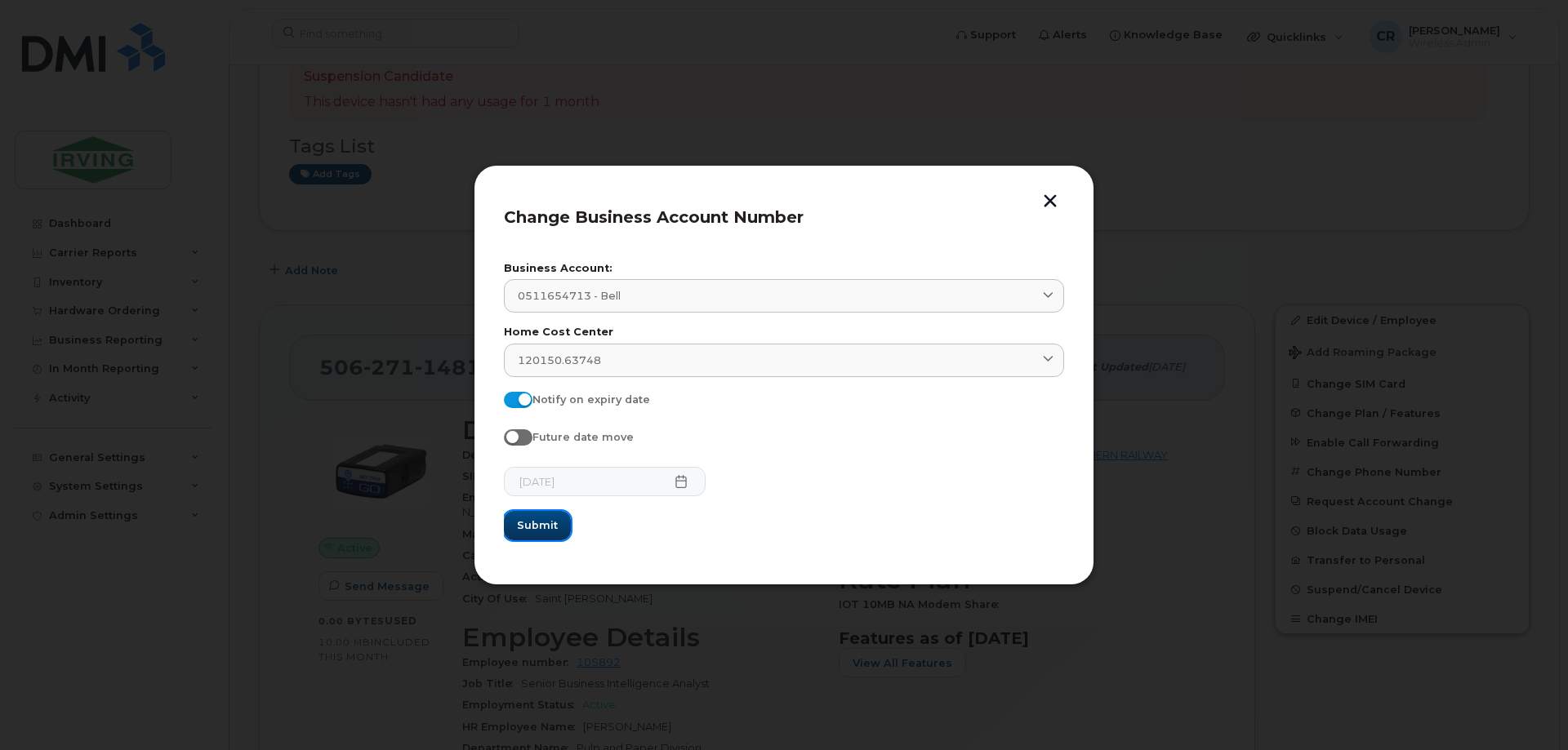
click at [545, 527] on span "Submit" at bounding box center [537, 525] width 41 height 16
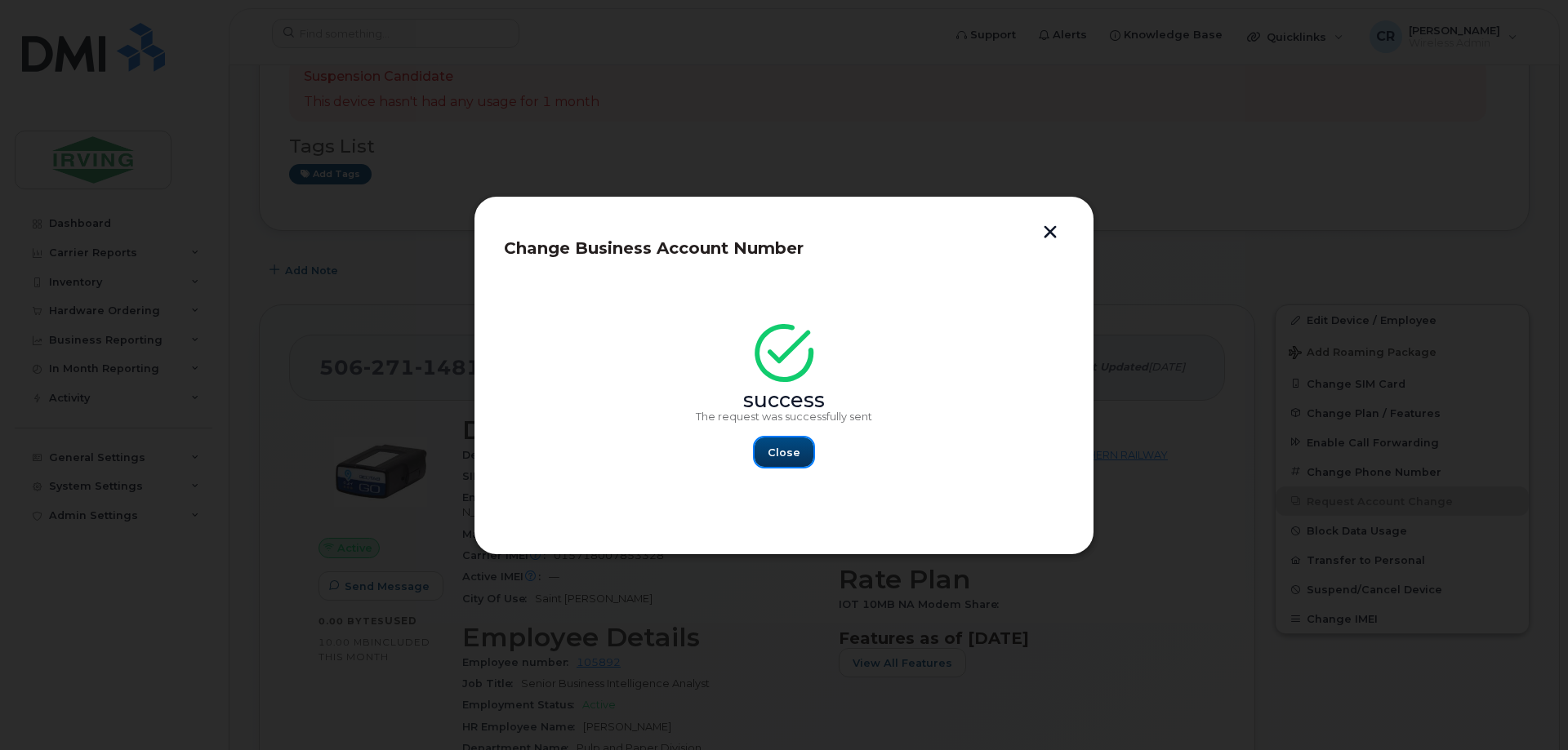
click at [777, 452] on span "Close" at bounding box center [784, 452] width 33 height 16
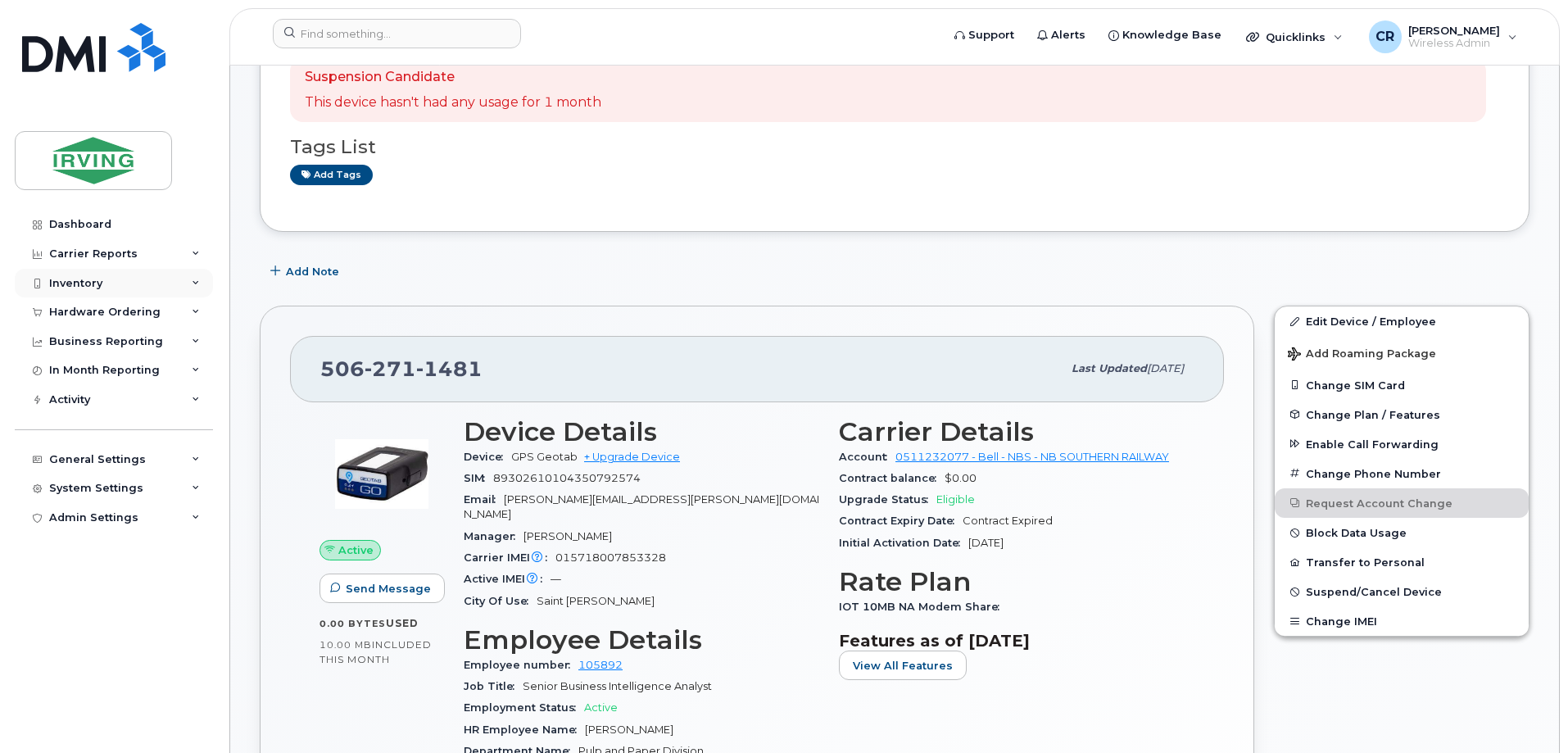
click at [90, 281] on div "Inventory" at bounding box center [76, 284] width 53 height 13
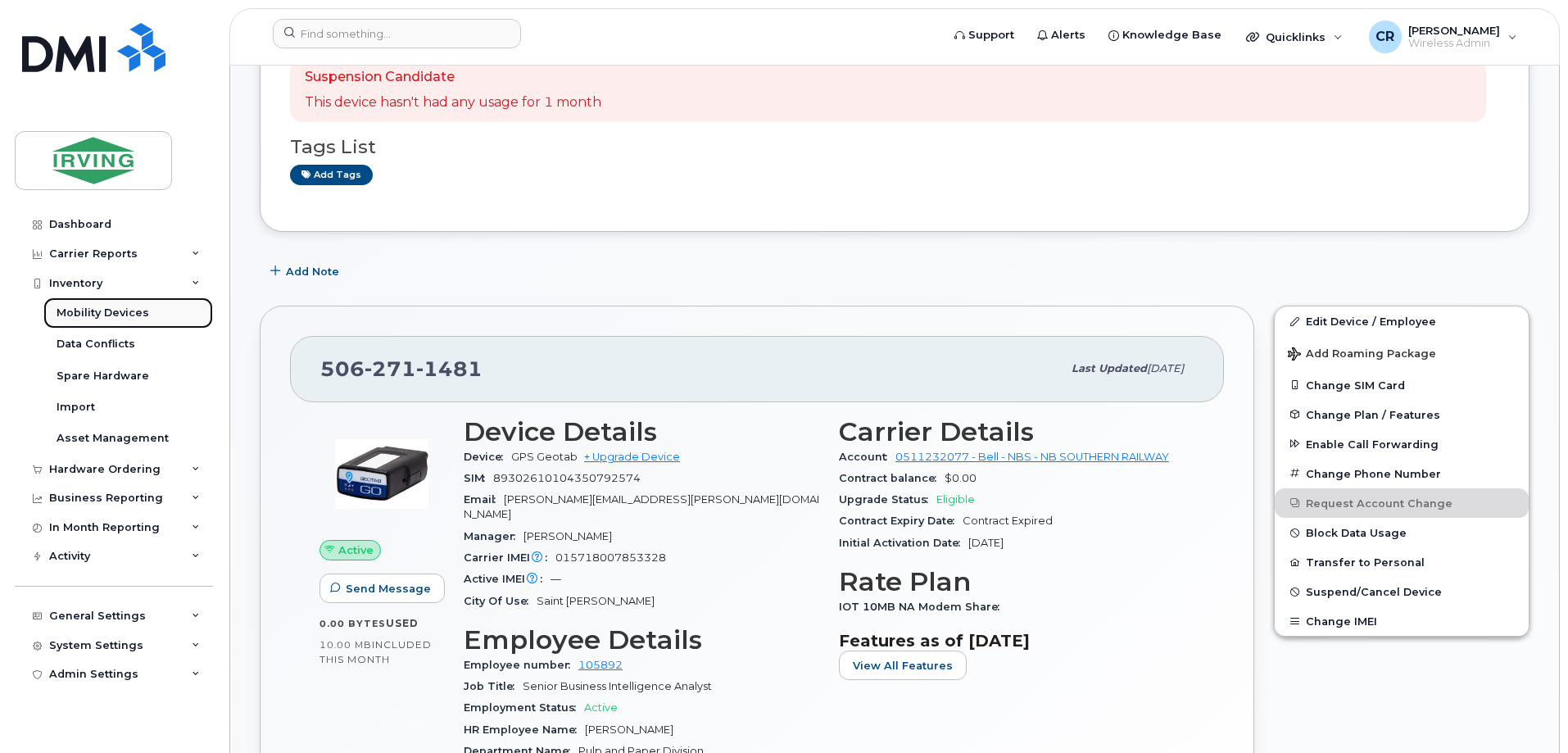
click at [96, 313] on div "Mobility Devices" at bounding box center [103, 313] width 93 height 15
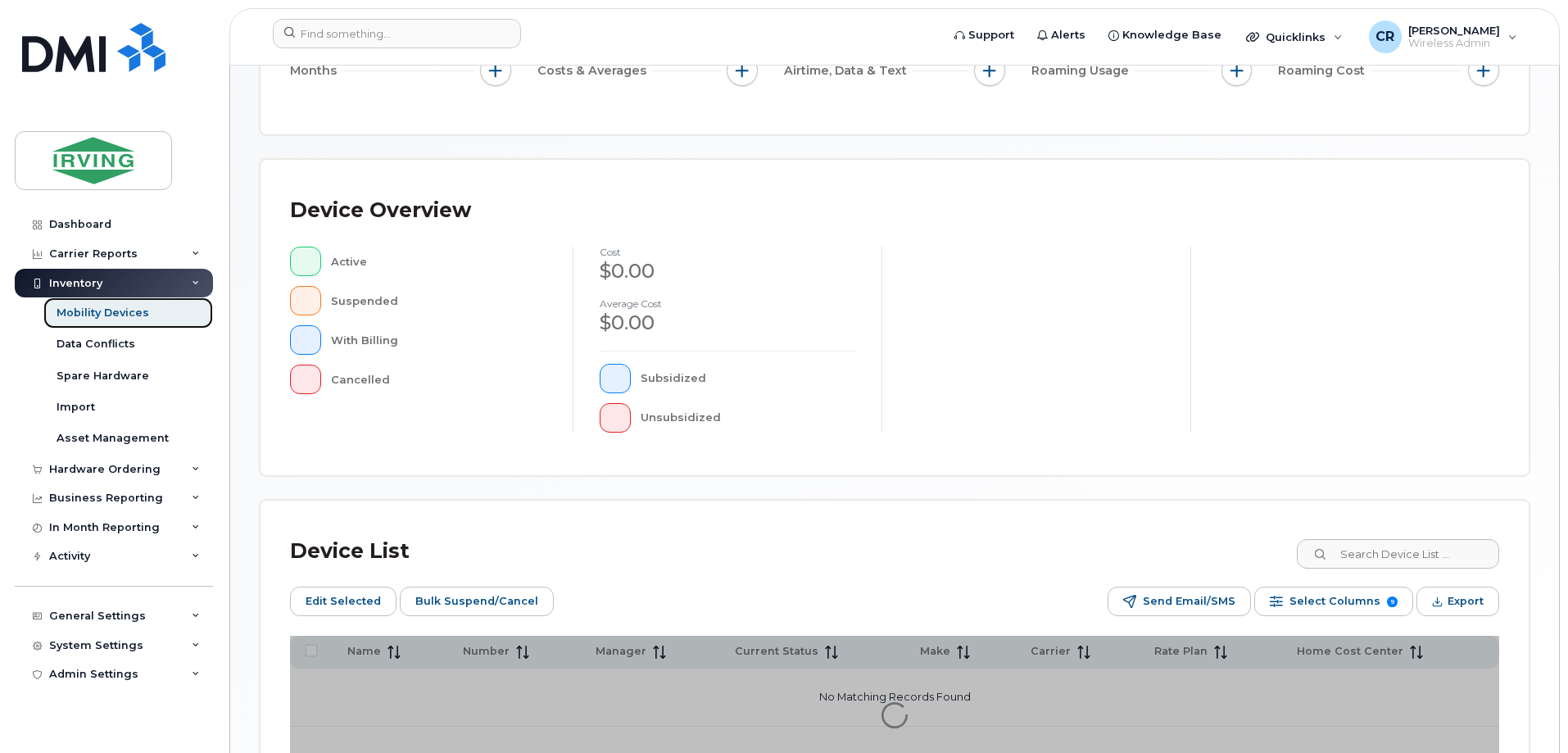
scroll to position [328, 0]
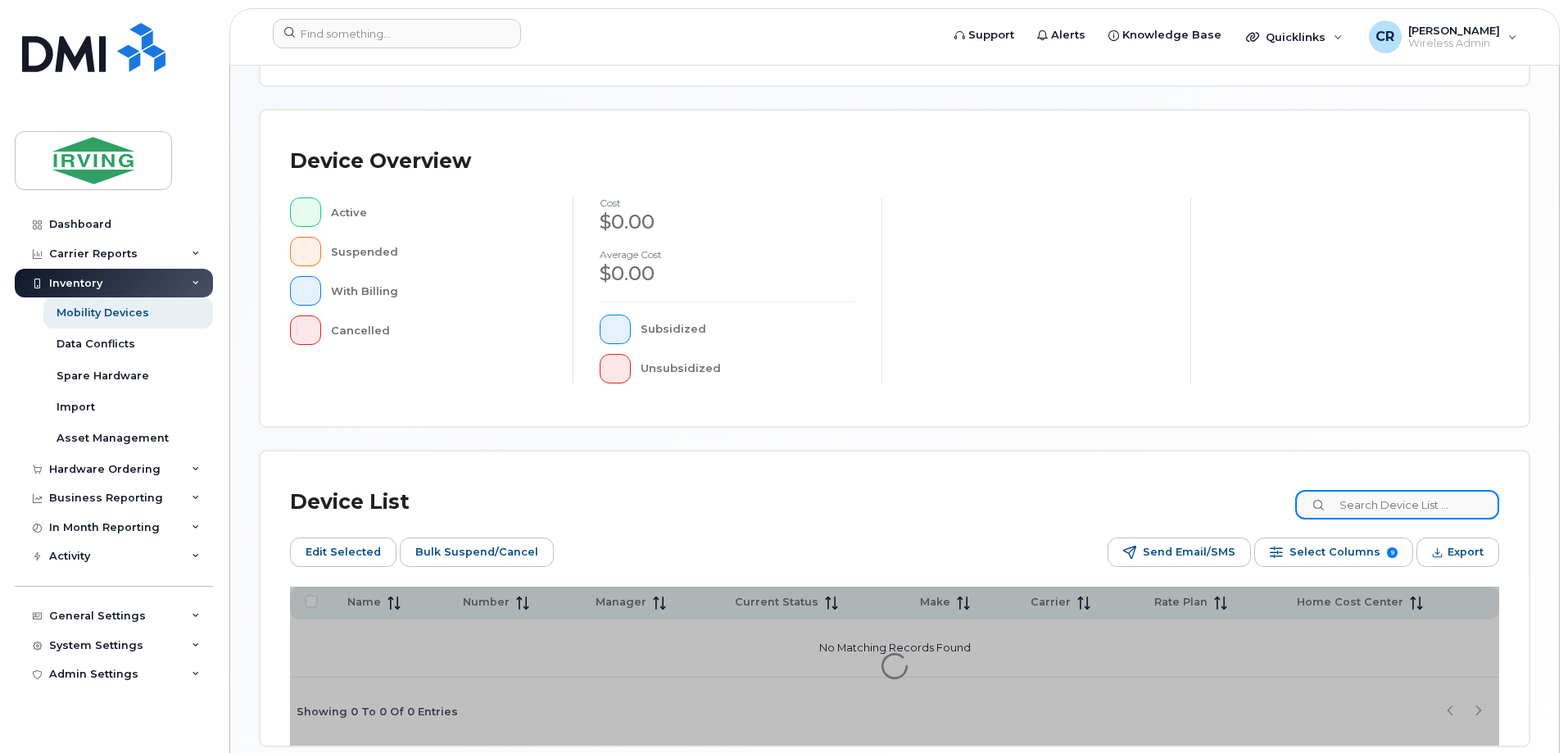
click at [1371, 501] on input at bounding box center [1398, 505] width 204 height 30
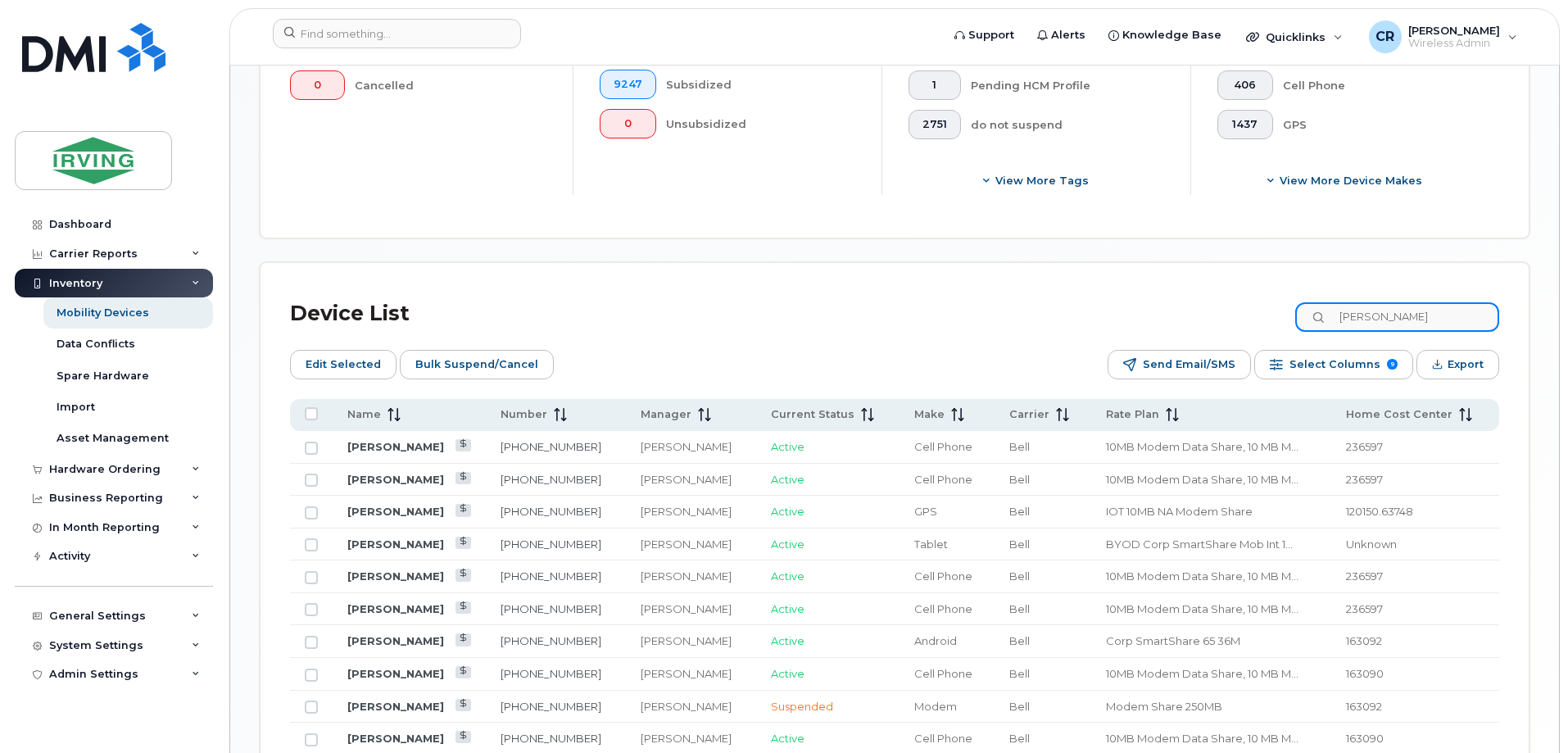
scroll to position [686, 0]
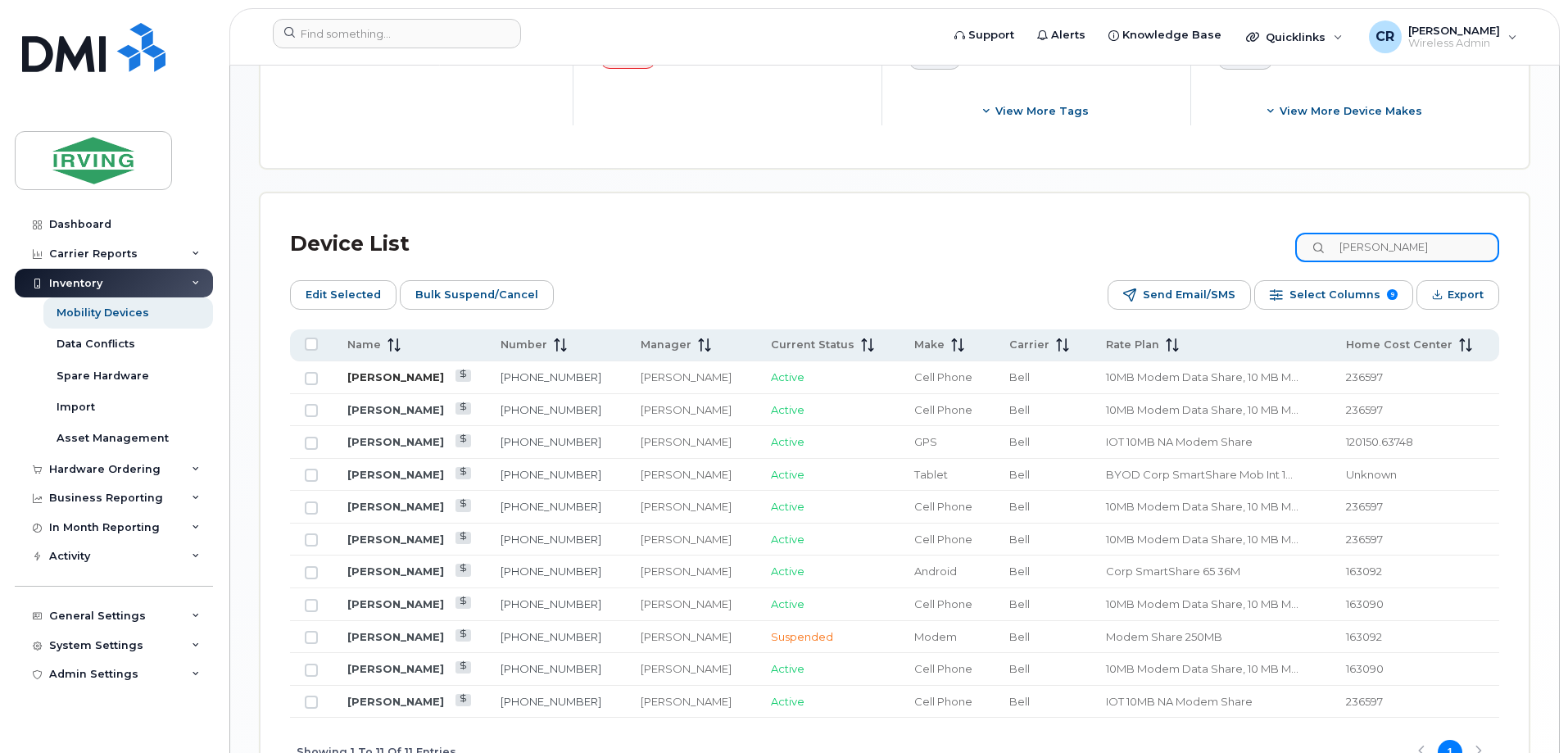
type input "stacey wi"
click at [406, 370] on link "Stacey Willett" at bounding box center [396, 377] width 97 height 13
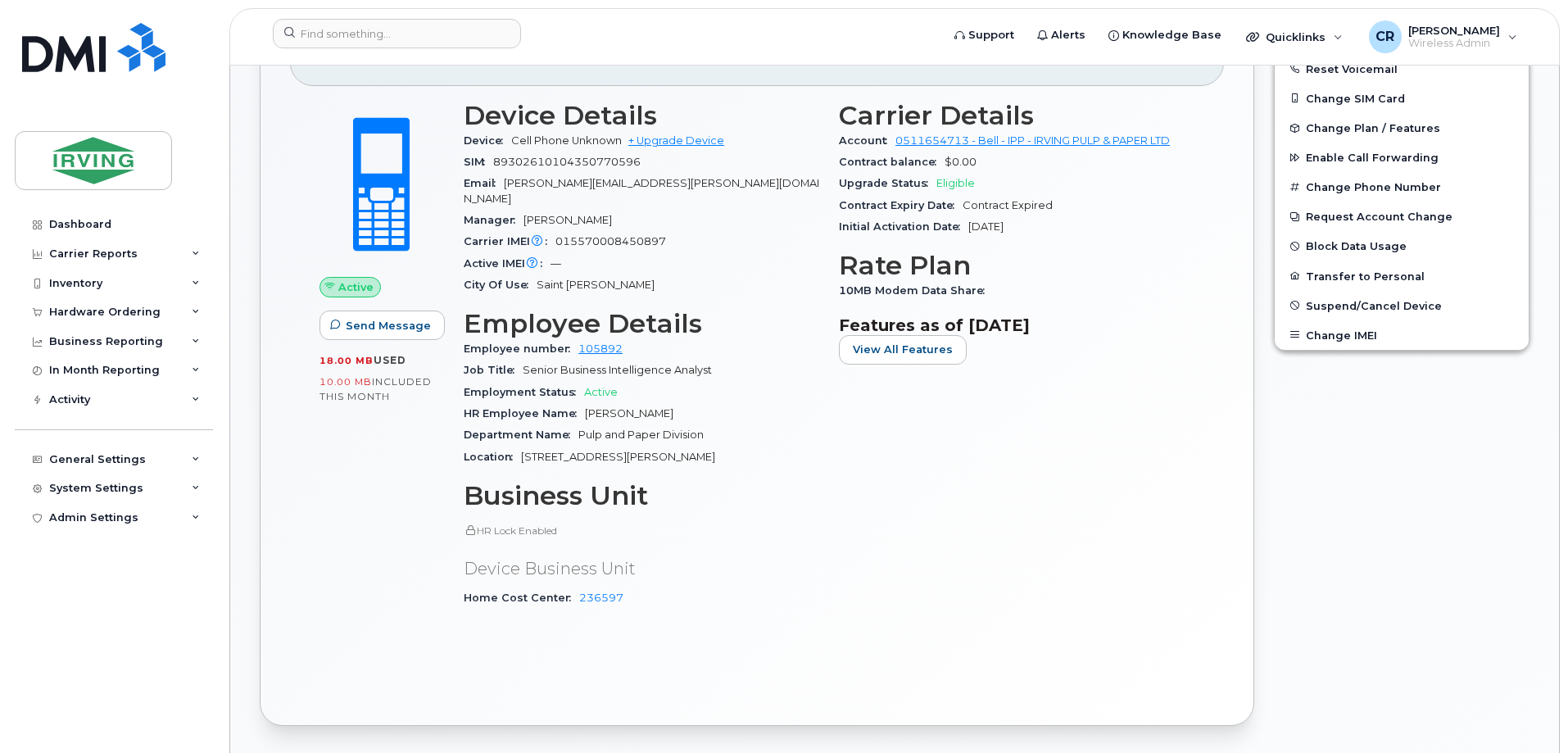
scroll to position [737, 0]
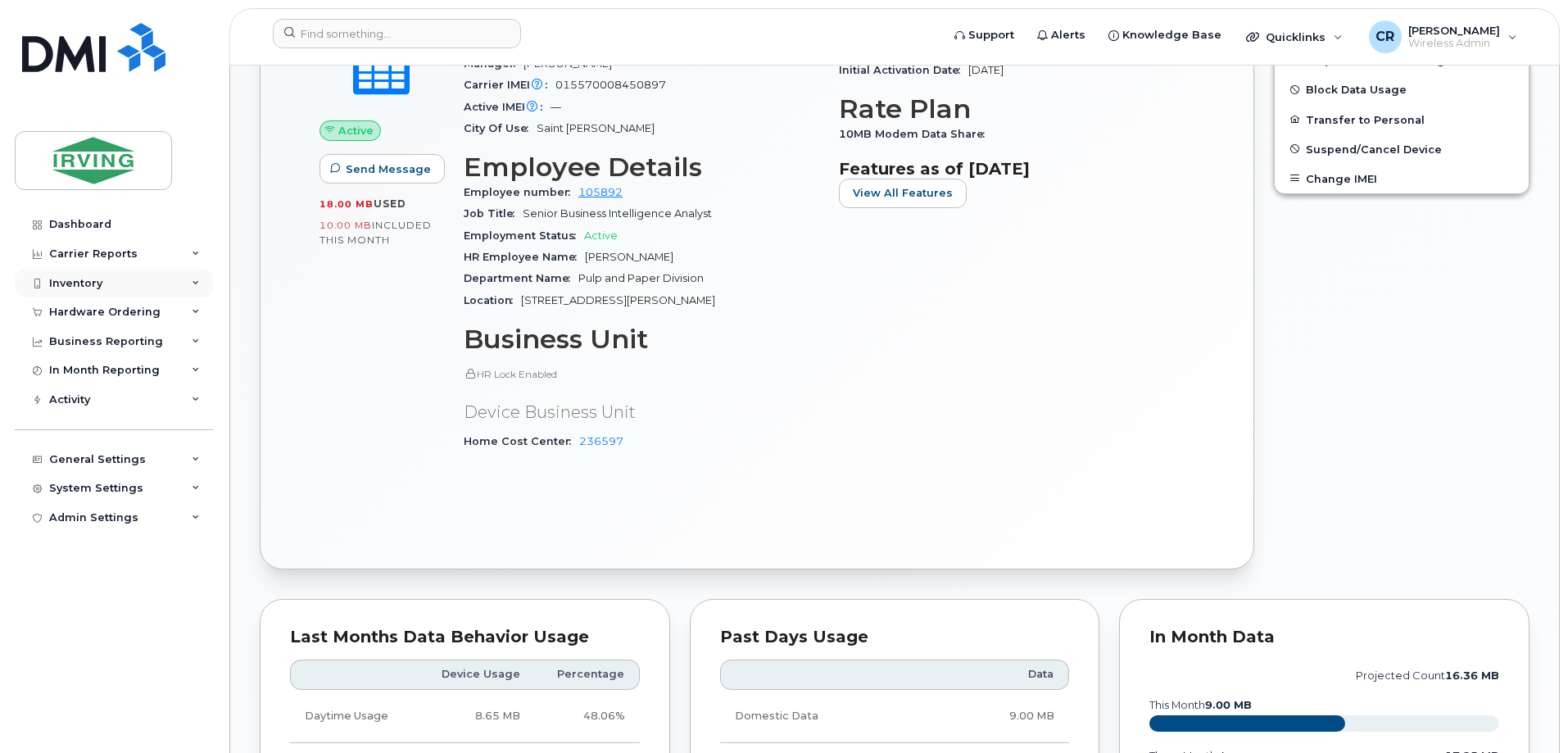
click at [76, 293] on div "Inventory" at bounding box center [114, 284] width 198 height 30
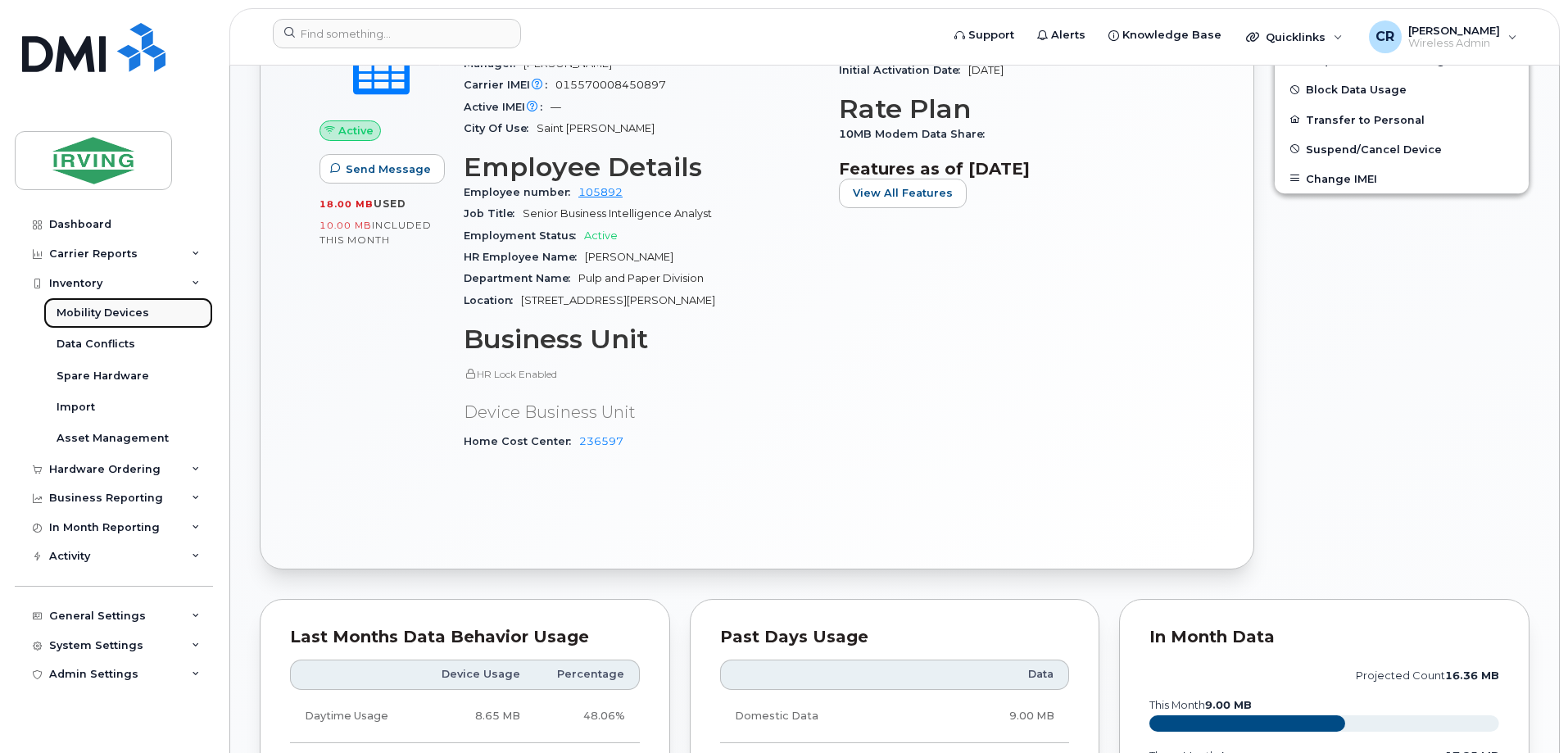
click at [104, 310] on div "Mobility Devices" at bounding box center [103, 313] width 93 height 15
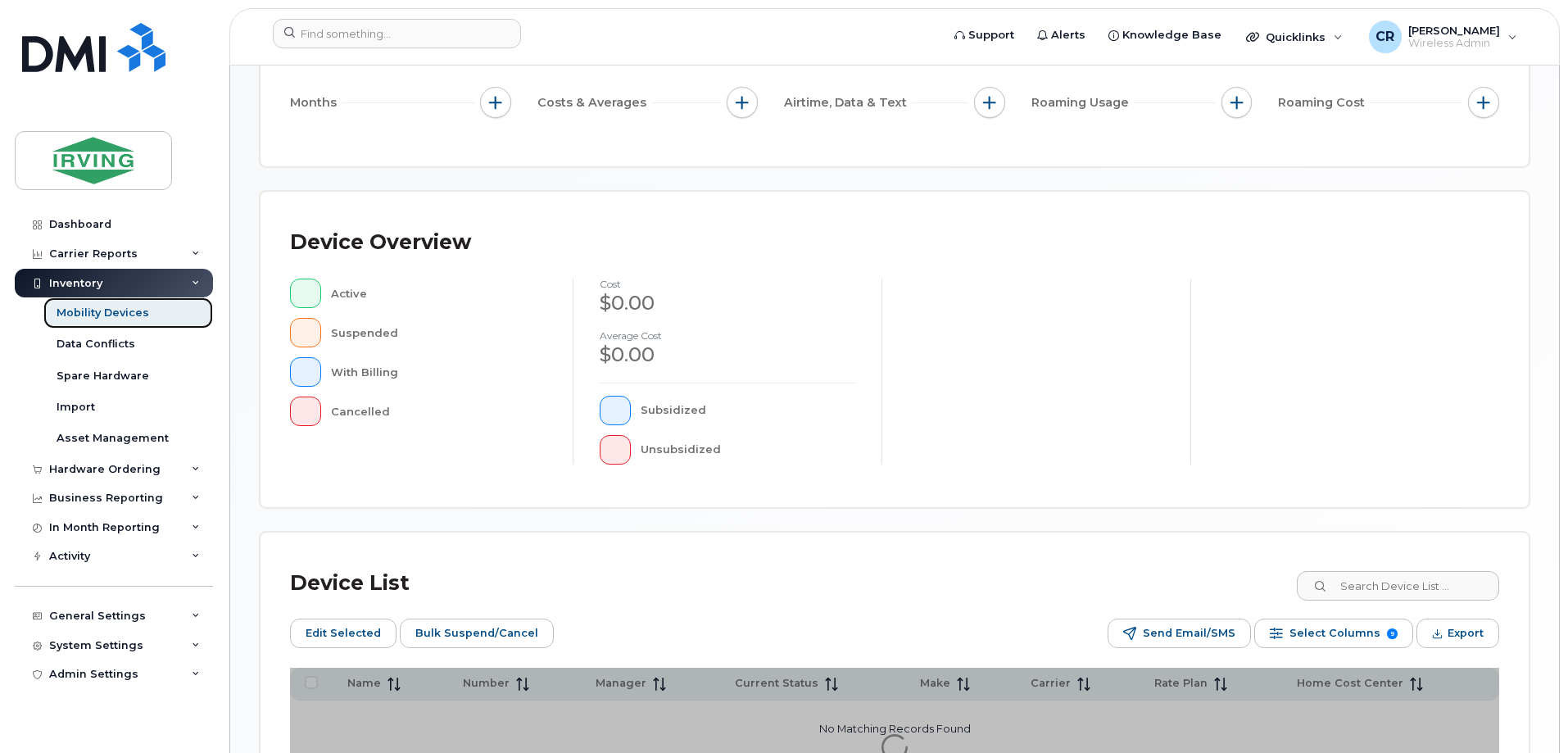
scroll to position [403, 0]
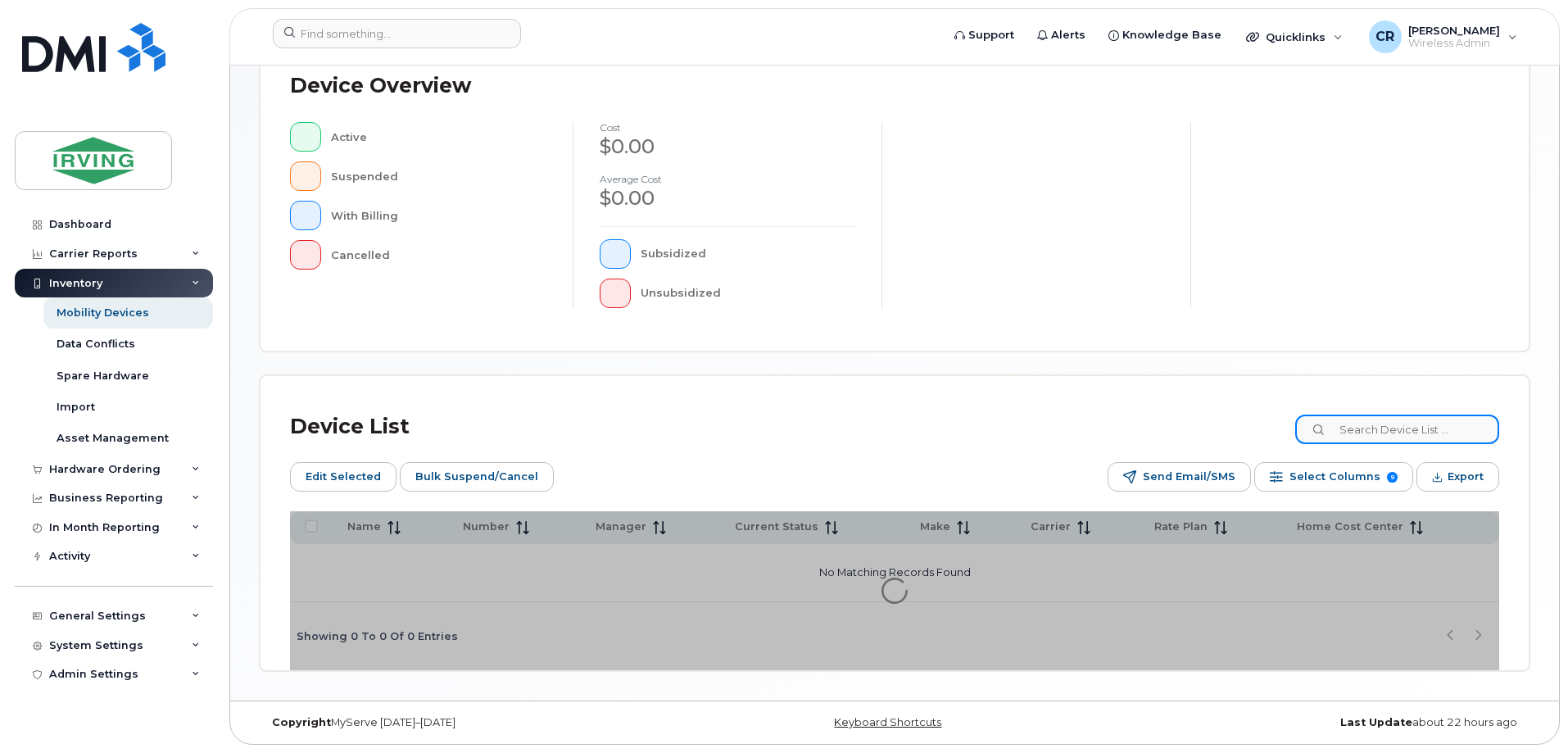
click at [1400, 433] on input at bounding box center [1398, 430] width 204 height 30
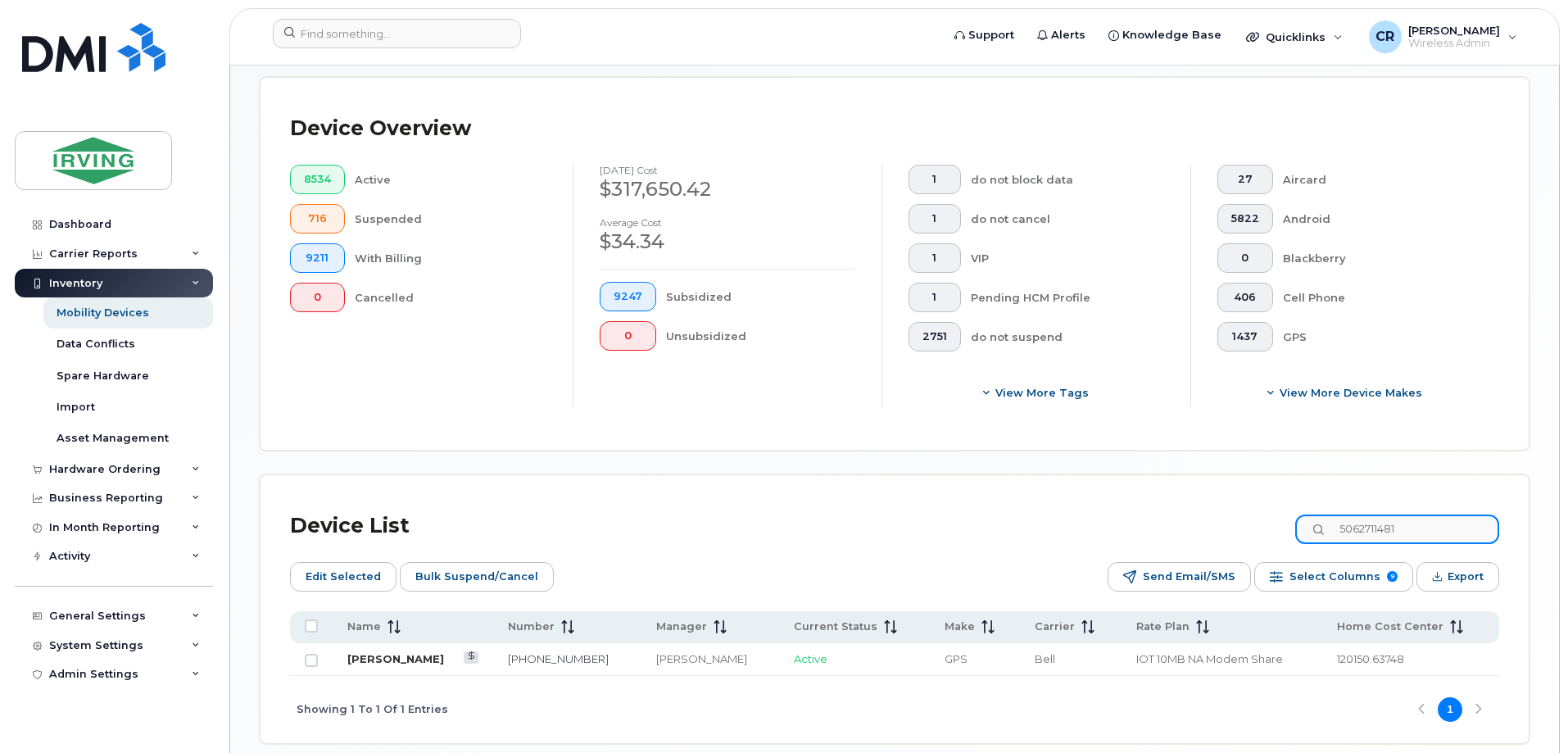
type input "5062711481"
click at [417, 653] on link "[PERSON_NAME]" at bounding box center [396, 659] width 97 height 13
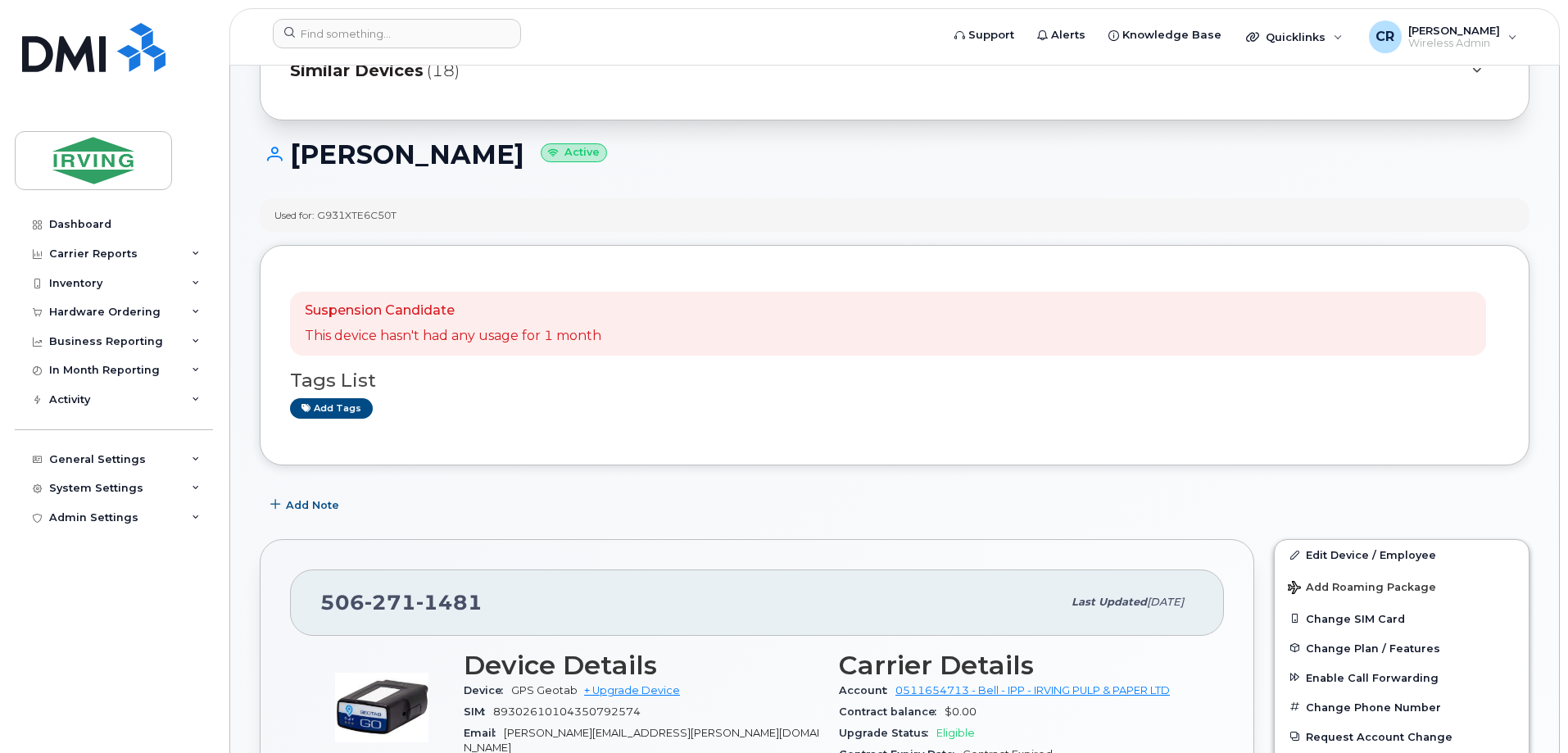
scroll to position [246, 0]
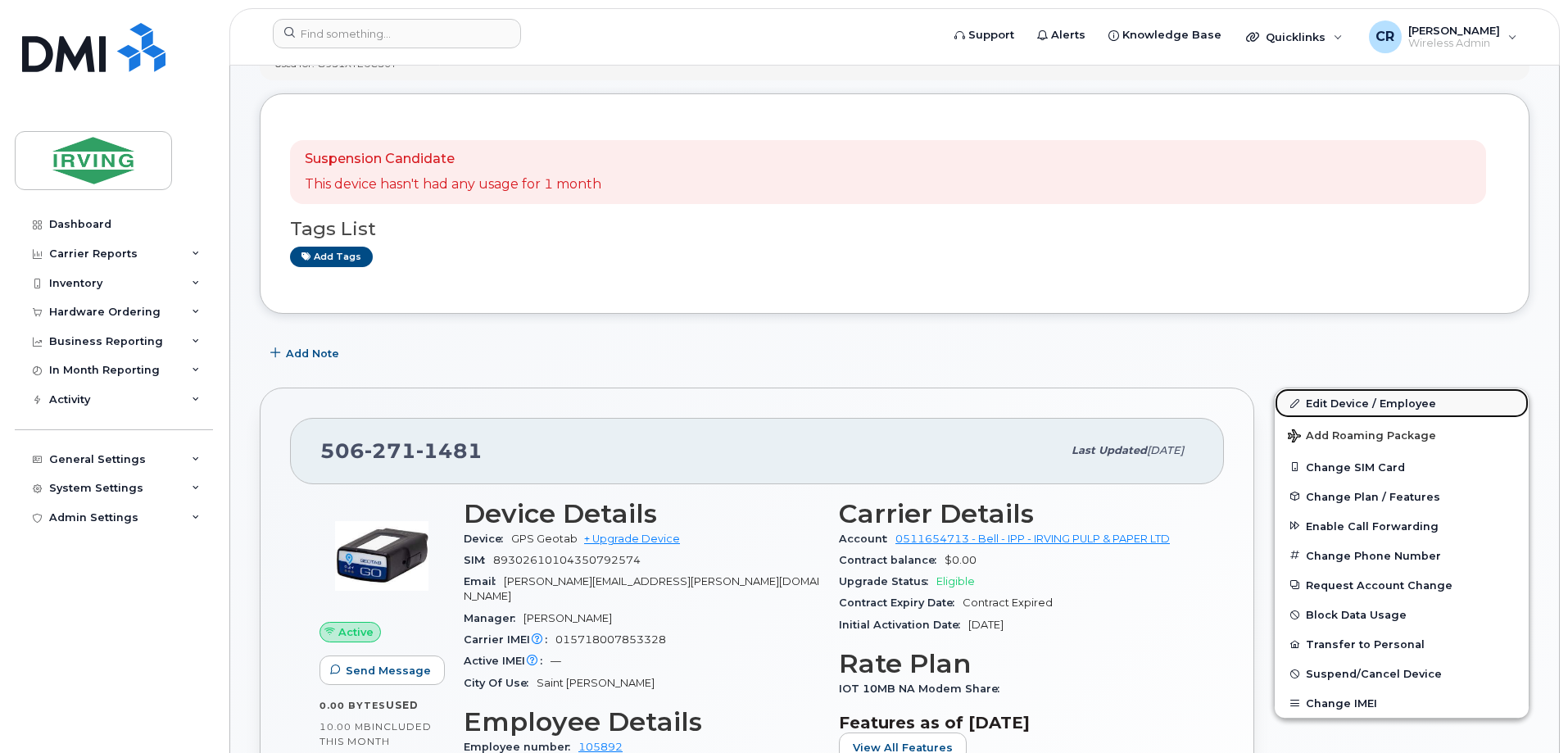
click at [1380, 403] on link "Edit Device / Employee" at bounding box center [1402, 403] width 254 height 30
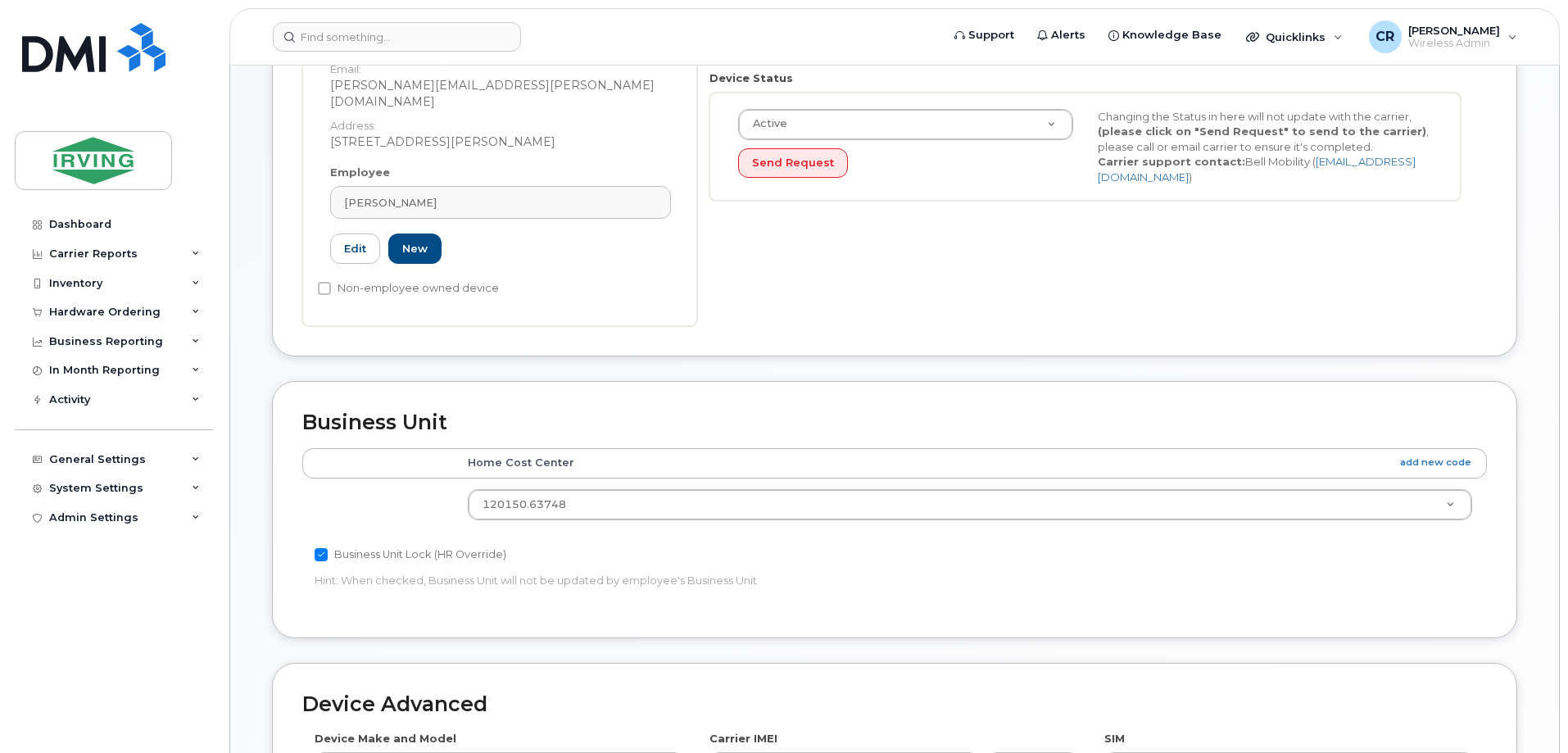
scroll to position [410, 0]
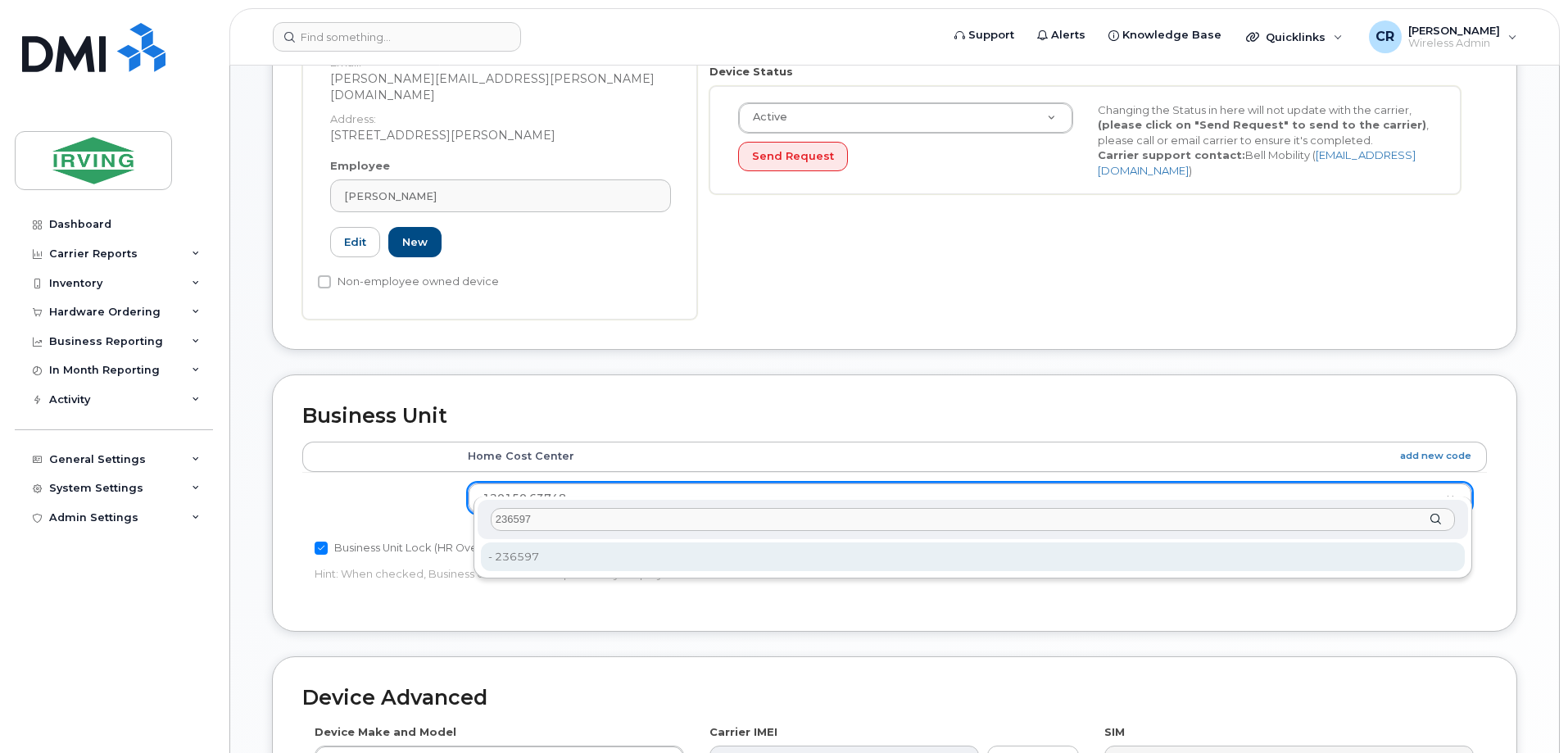
type input "236597"
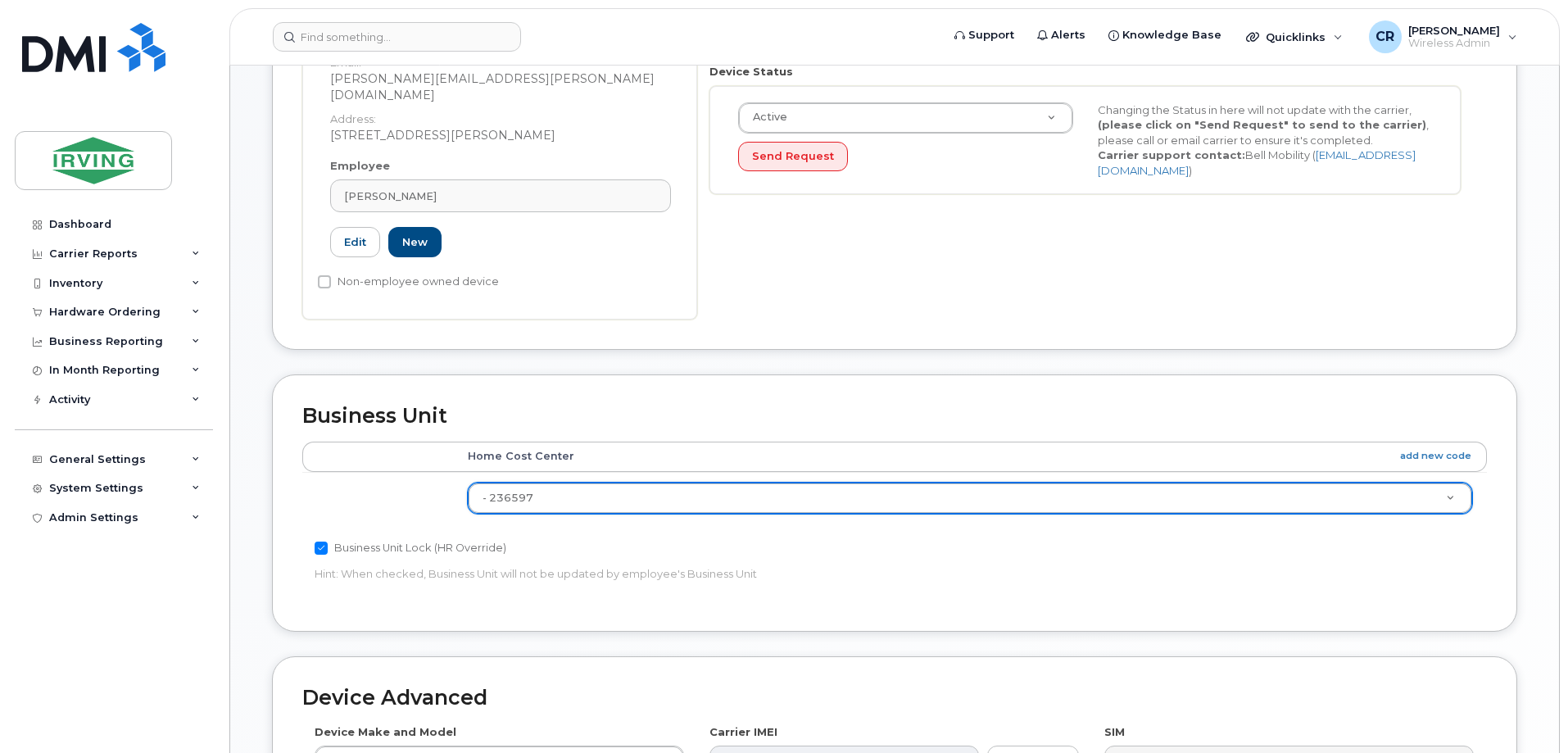
type input "4312845"
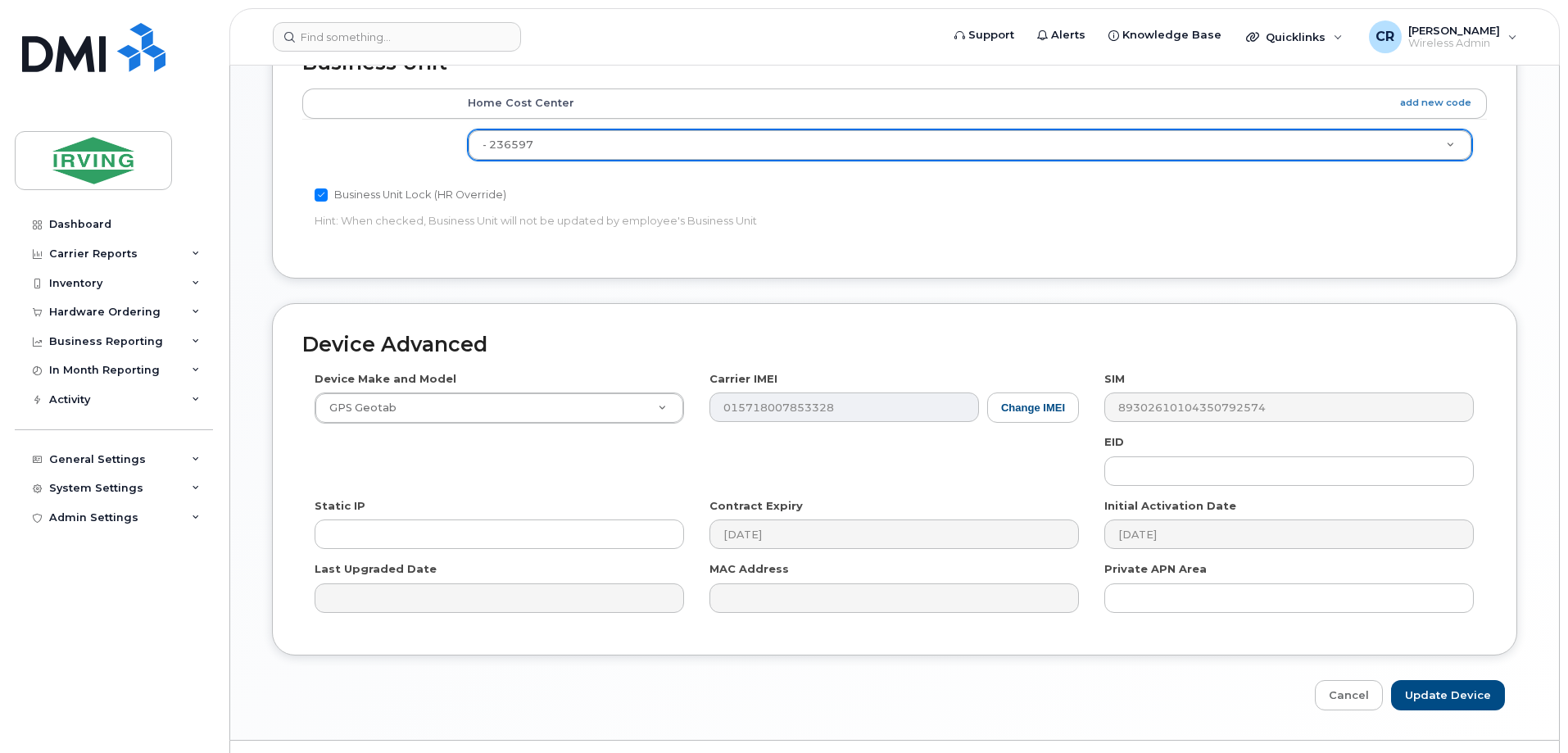
scroll to position [786, 0]
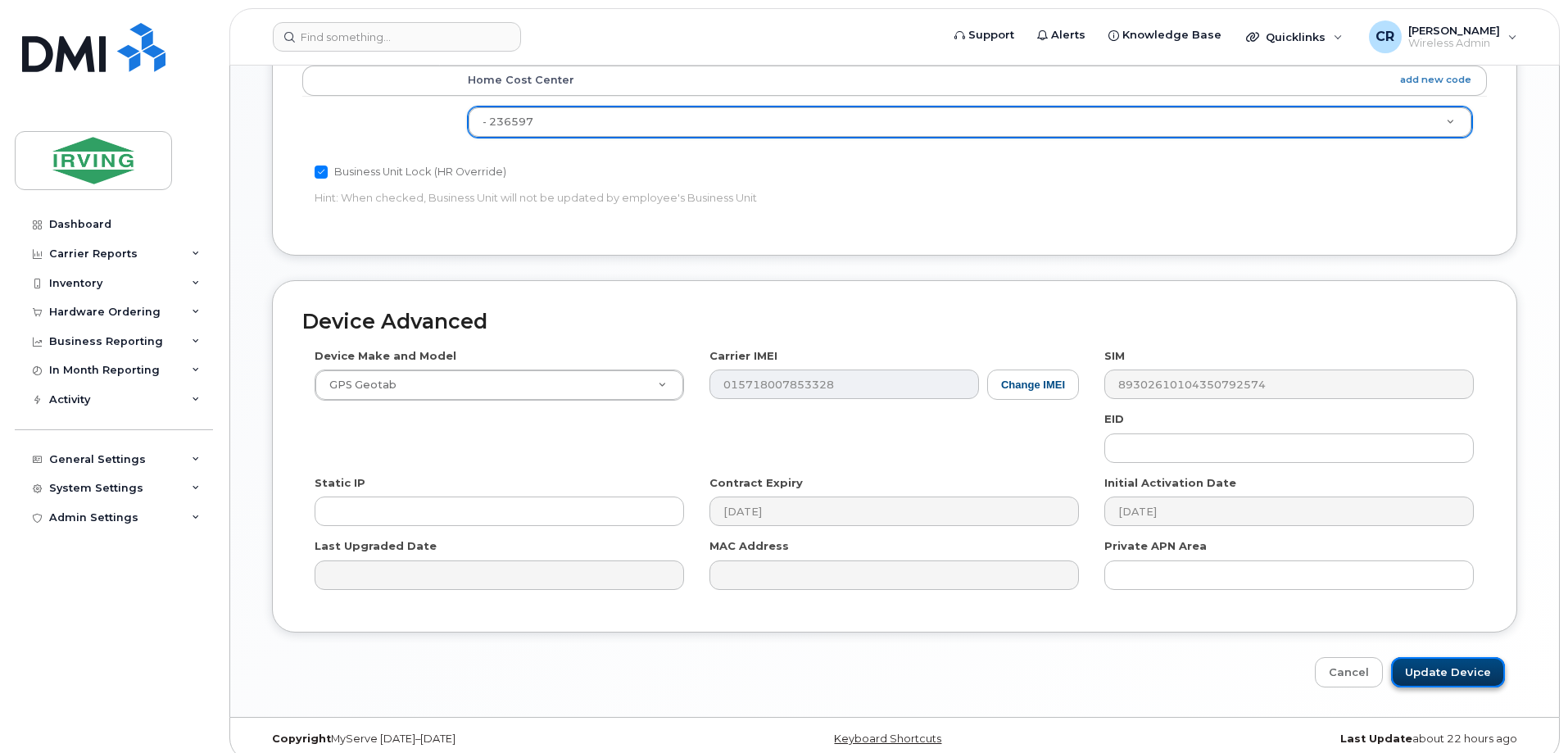
click at [1464, 658] on input "Update Device" at bounding box center [1448, 672] width 114 height 30
type input "Saving..."
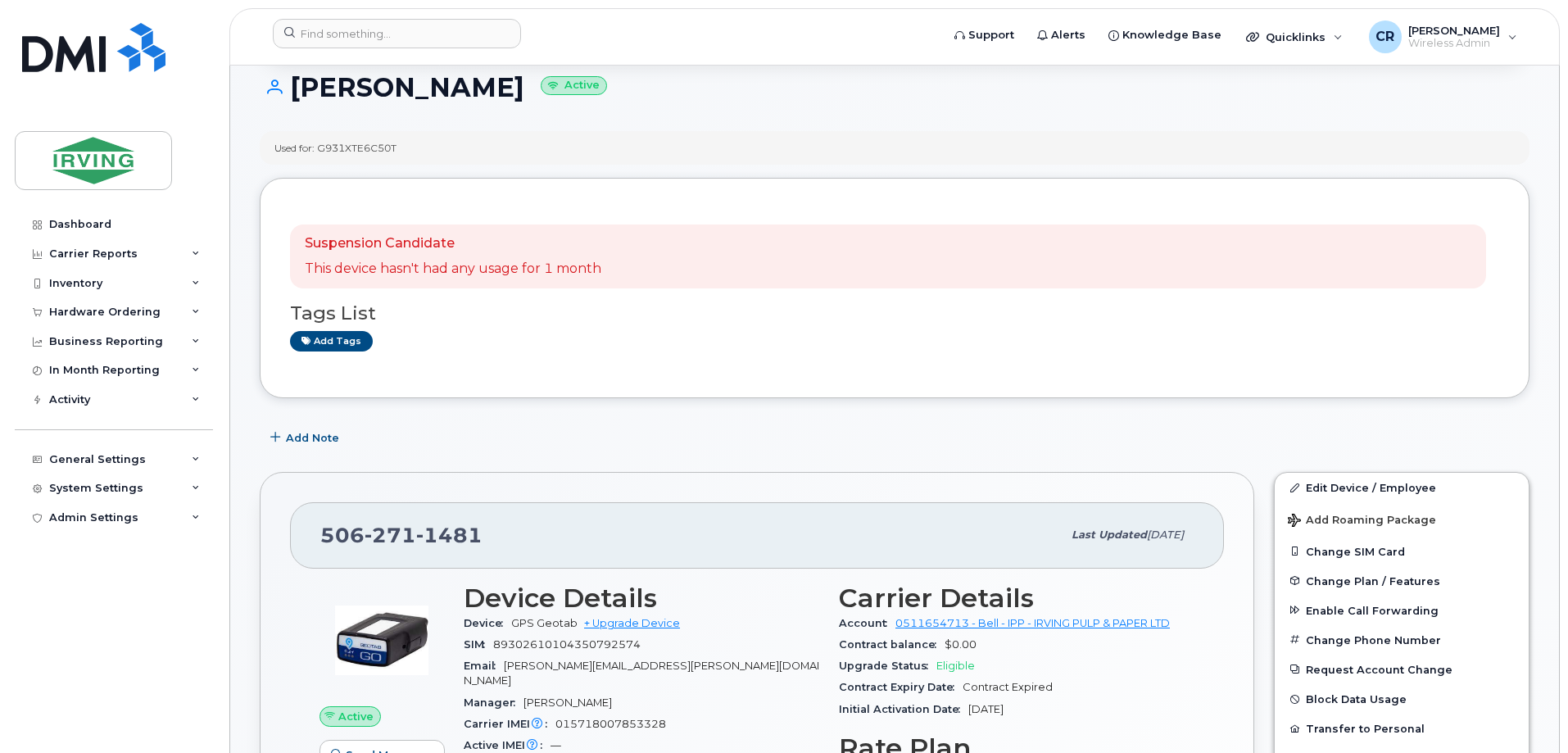
scroll to position [328, 0]
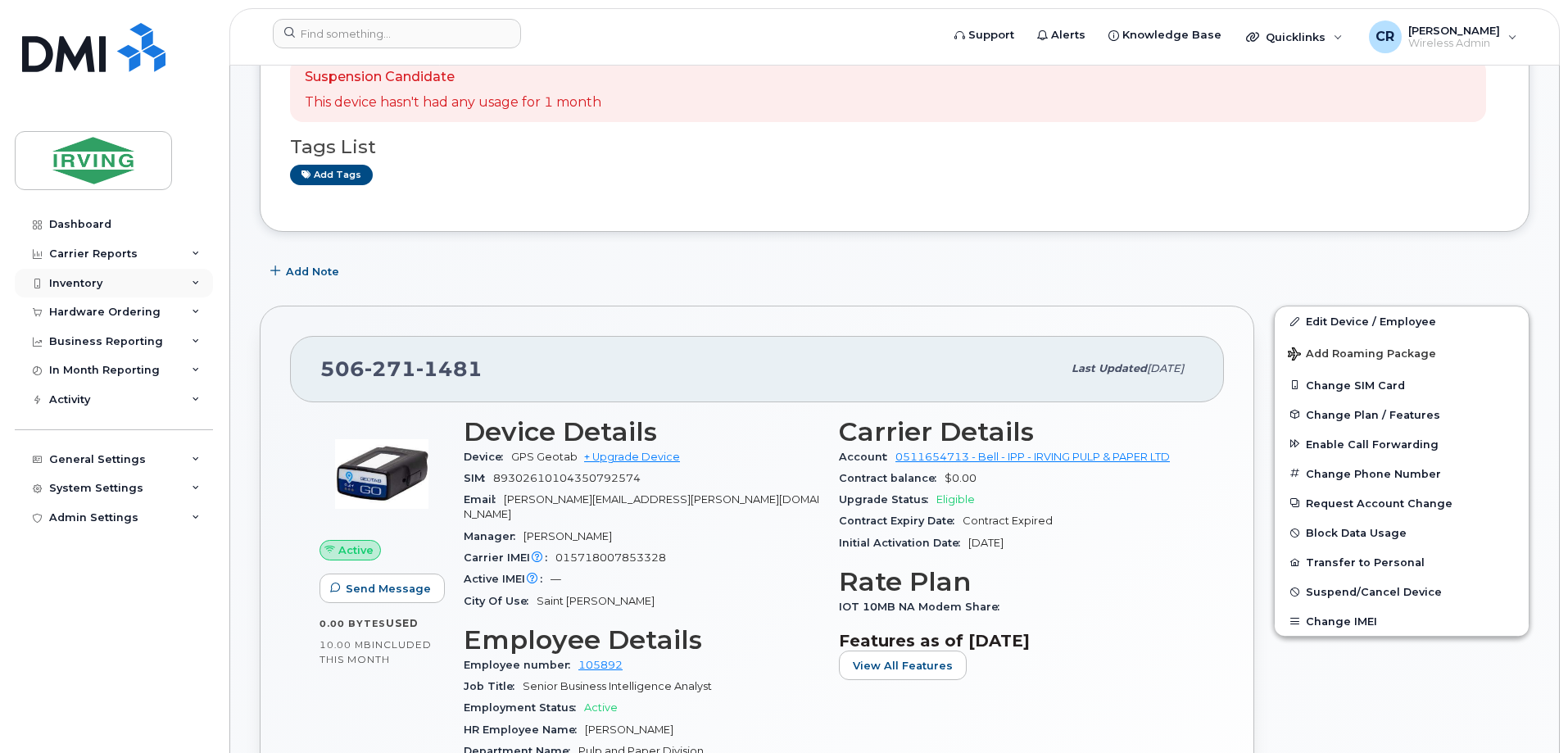
click at [66, 277] on div "Inventory" at bounding box center [76, 284] width 53 height 13
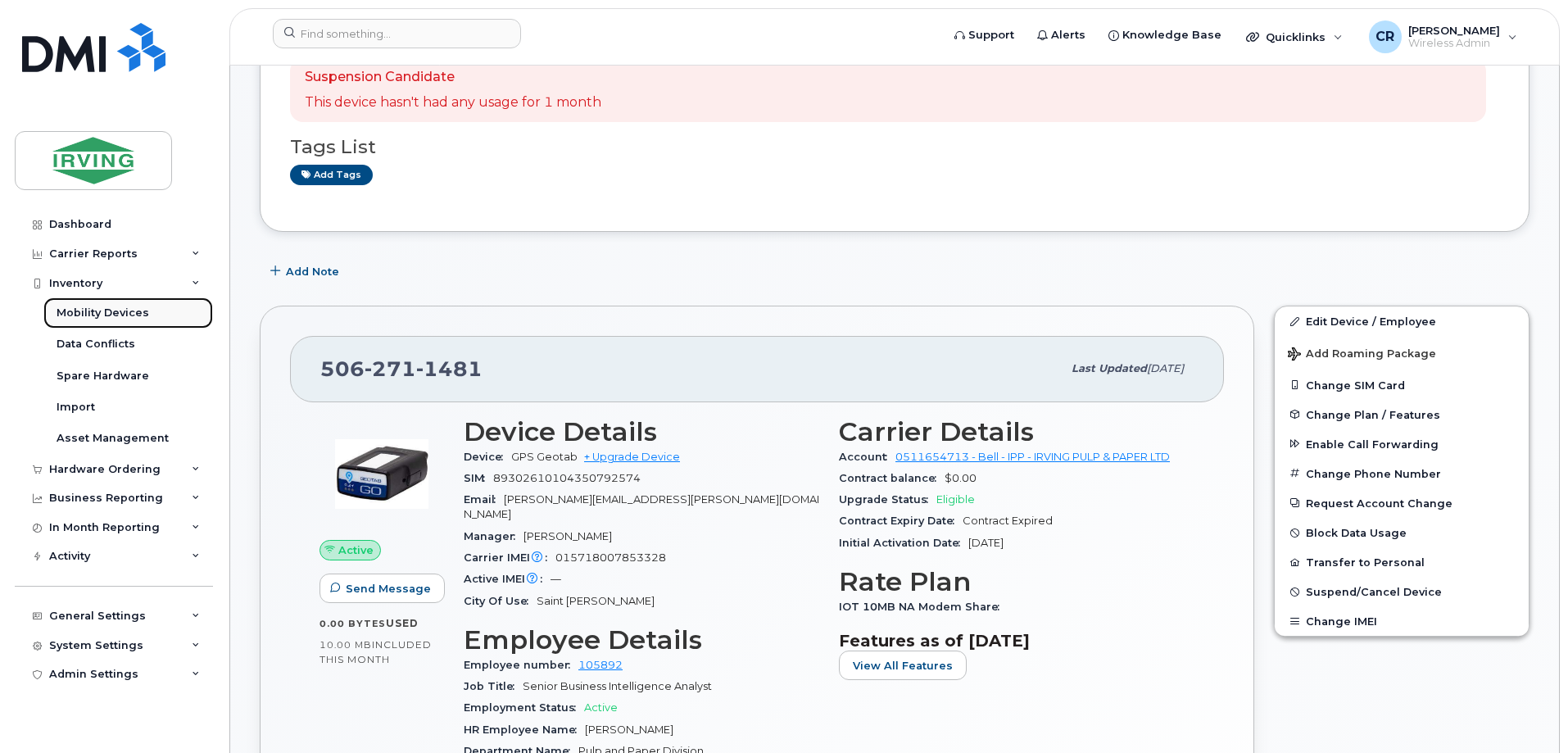
click at [75, 301] on link "Mobility Devices" at bounding box center [128, 314] width 169 height 31
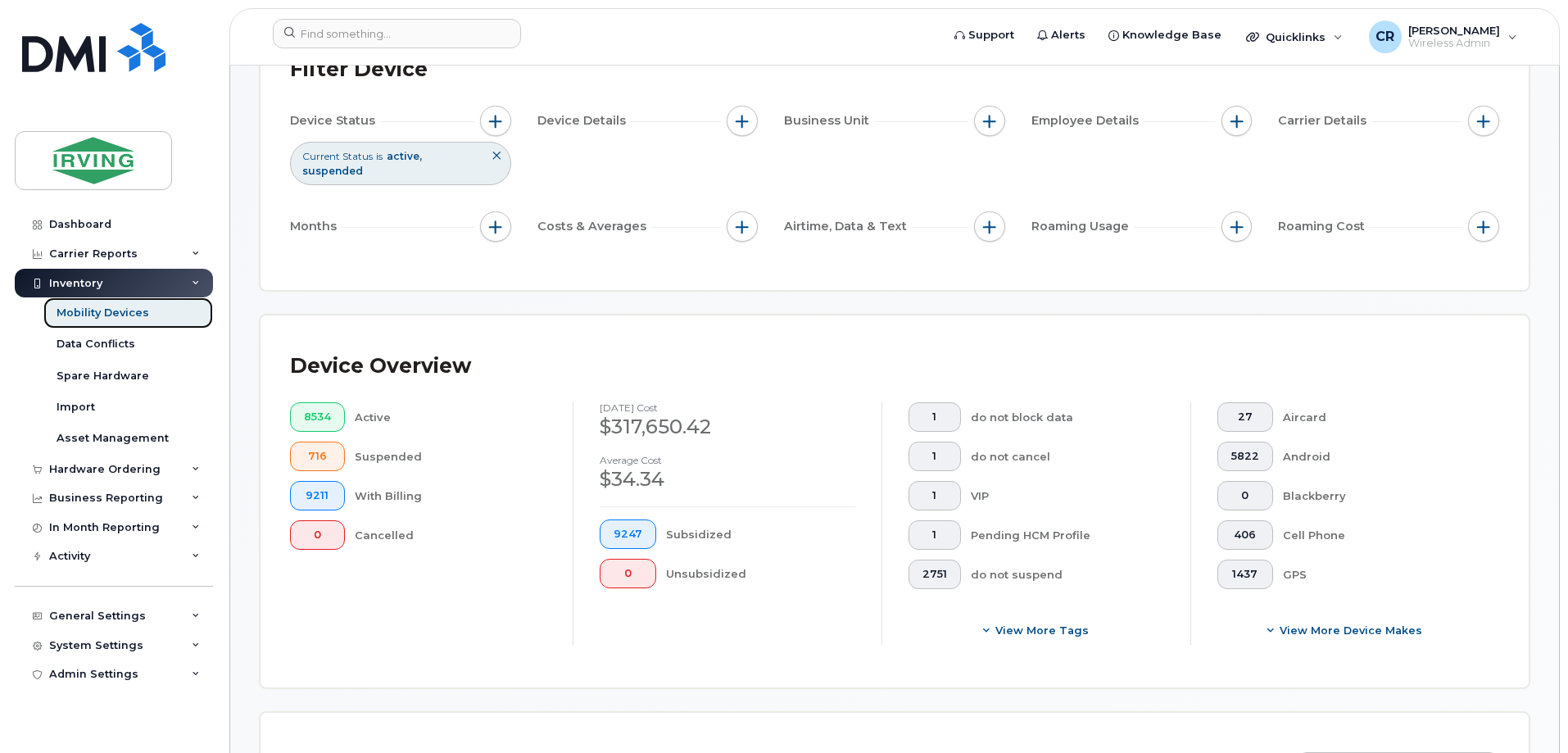
scroll to position [328, 0]
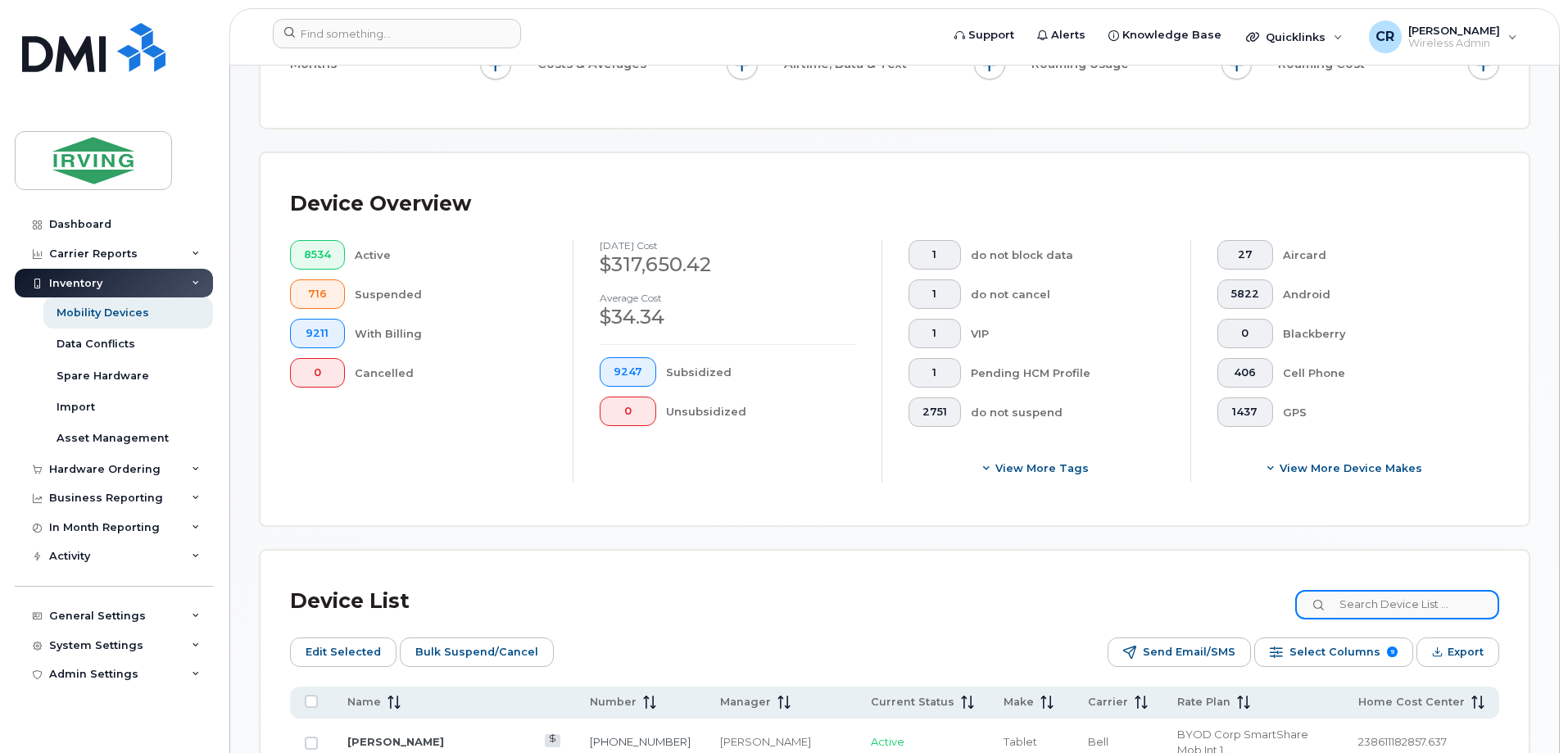
click at [1388, 590] on input at bounding box center [1398, 605] width 204 height 30
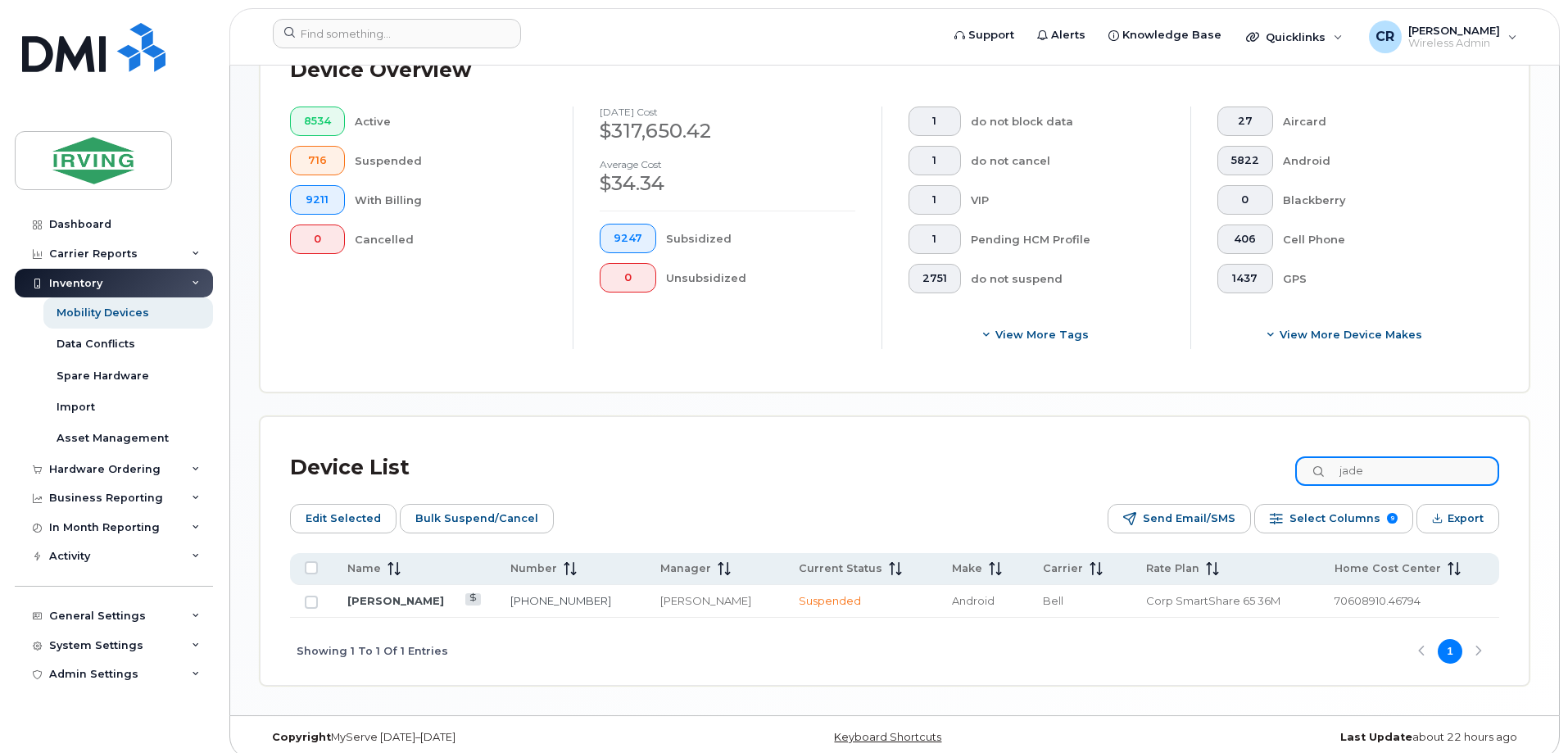
scroll to position [462, 0]
type input "jade"
click at [377, 593] on link "[PERSON_NAME]" at bounding box center [396, 600] width 97 height 13
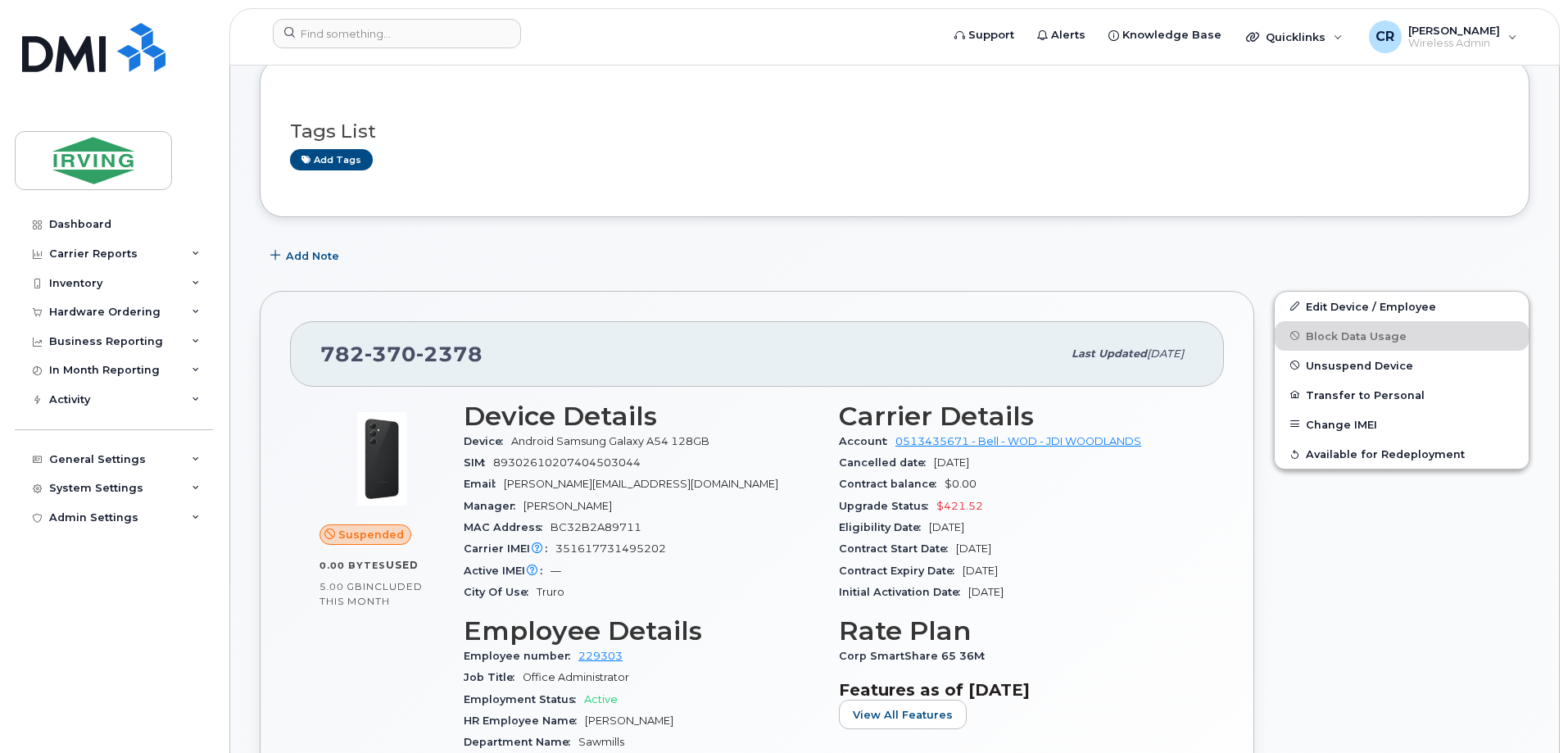
scroll to position [246, 0]
